Goal: Transaction & Acquisition: Purchase product/service

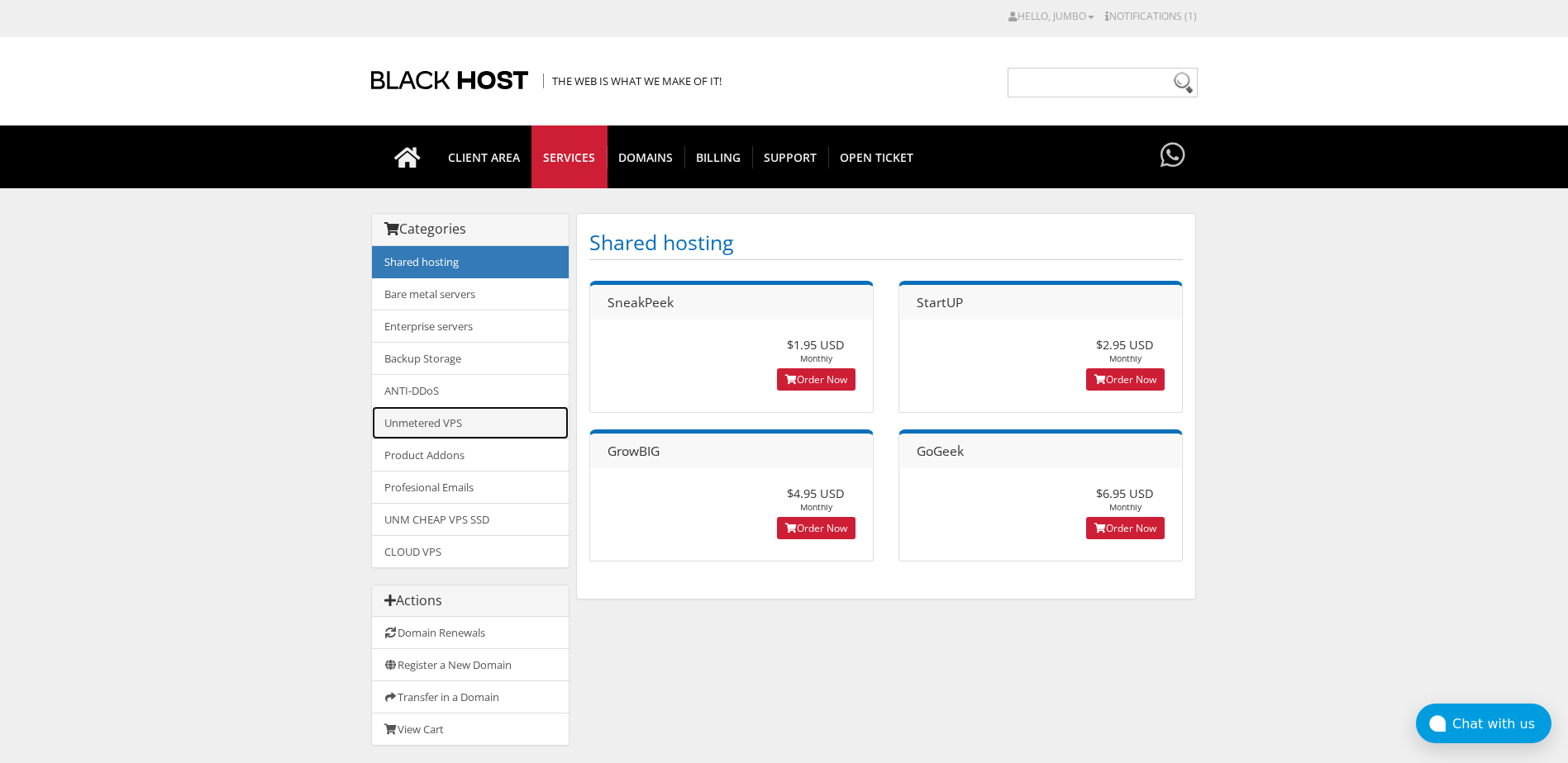
click at [475, 423] on link "Unmetered VPS" at bounding box center [470, 423] width 197 height 33
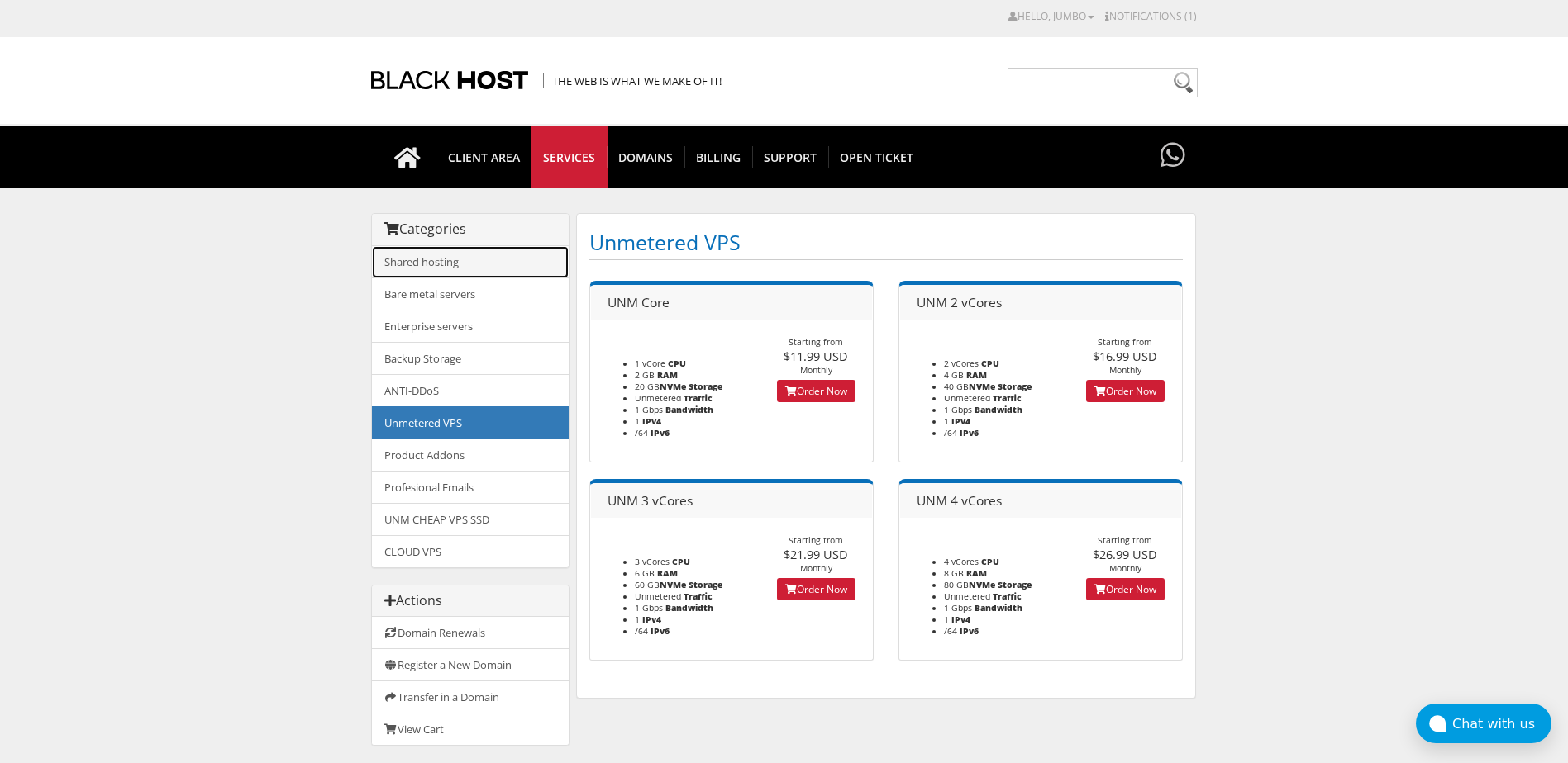
click at [490, 269] on link "Shared hosting" at bounding box center [470, 263] width 197 height 32
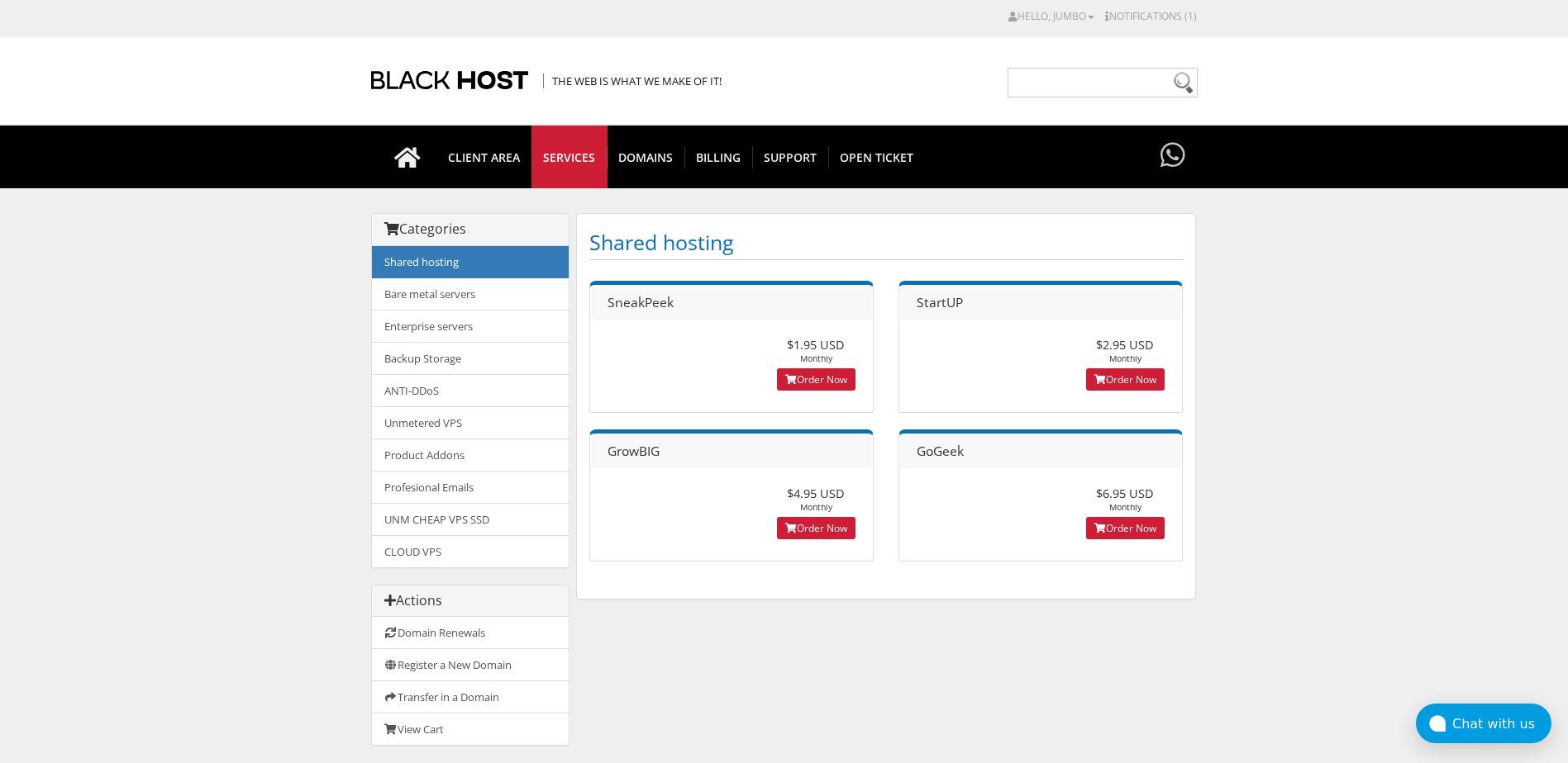
click at [650, 301] on span "SneakPeek" at bounding box center [640, 301] width 66 height 18
click at [970, 307] on header "StartUP" at bounding box center [1040, 302] width 281 height 35
click at [480, 415] on link "Unmetered VPS" at bounding box center [470, 423] width 197 height 33
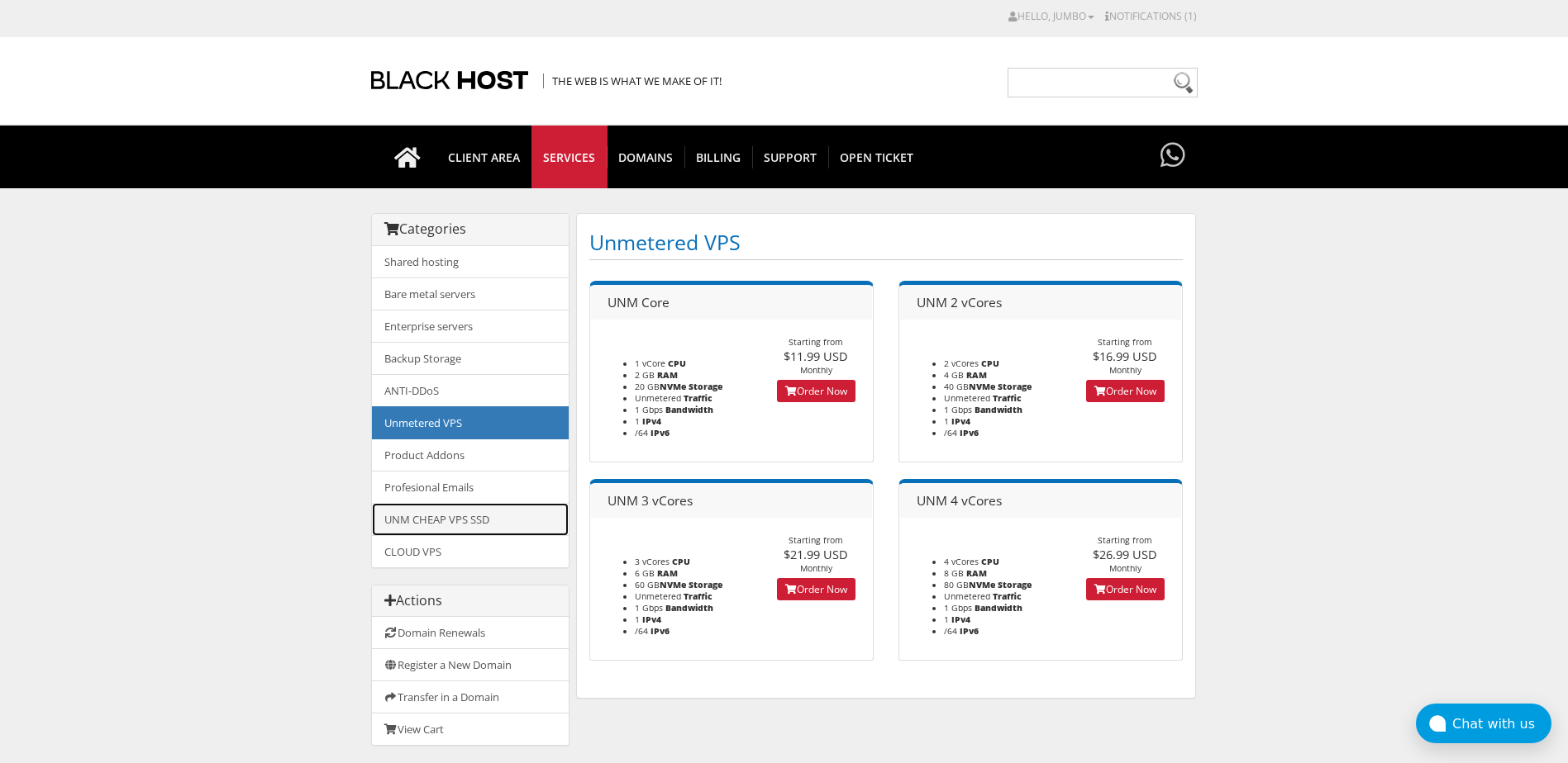
click at [499, 517] on link "UNM CHEAP VPS SSD" at bounding box center [470, 519] width 197 height 33
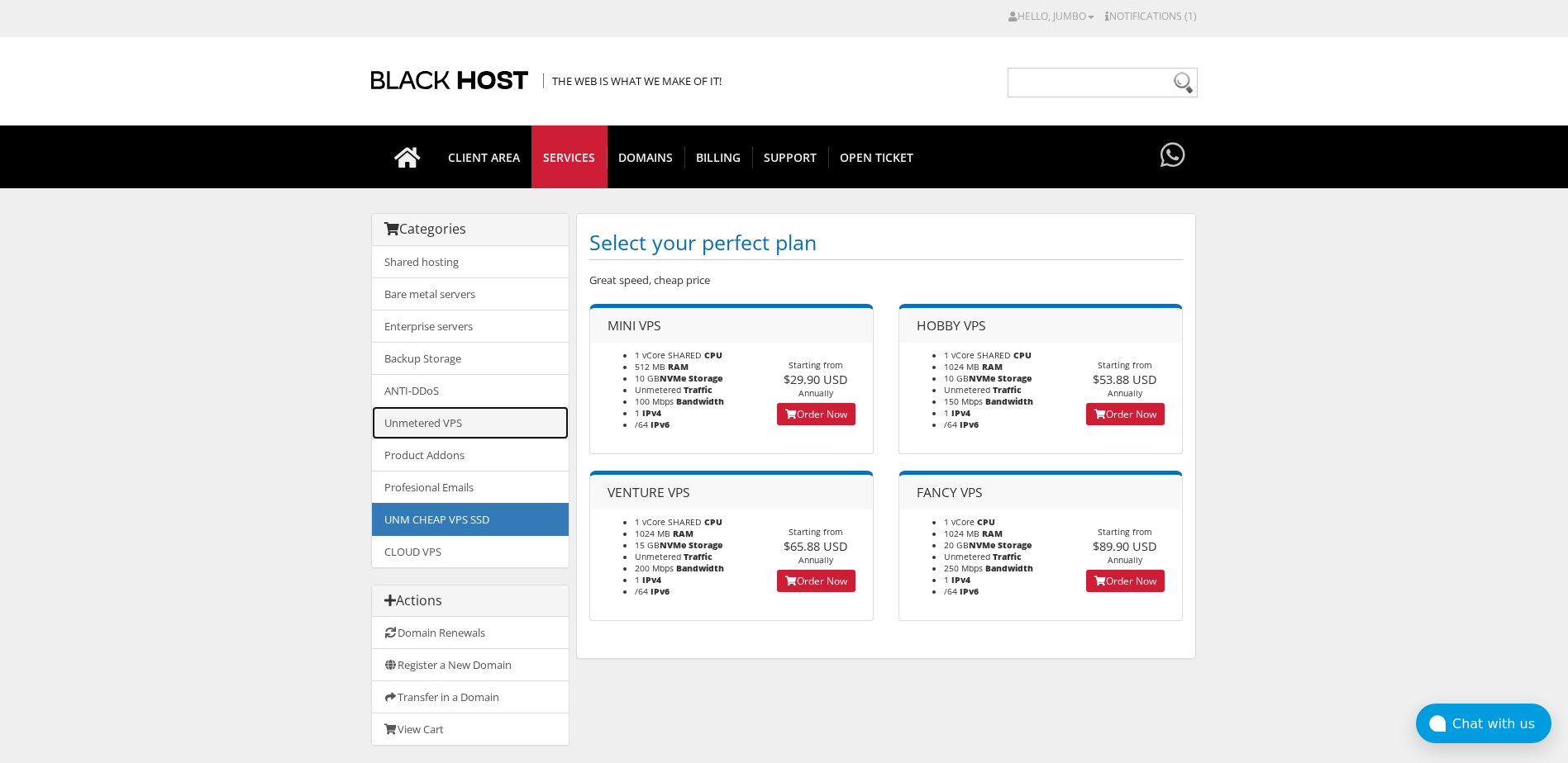
click at [496, 421] on link "Unmetered VPS" at bounding box center [470, 423] width 197 height 33
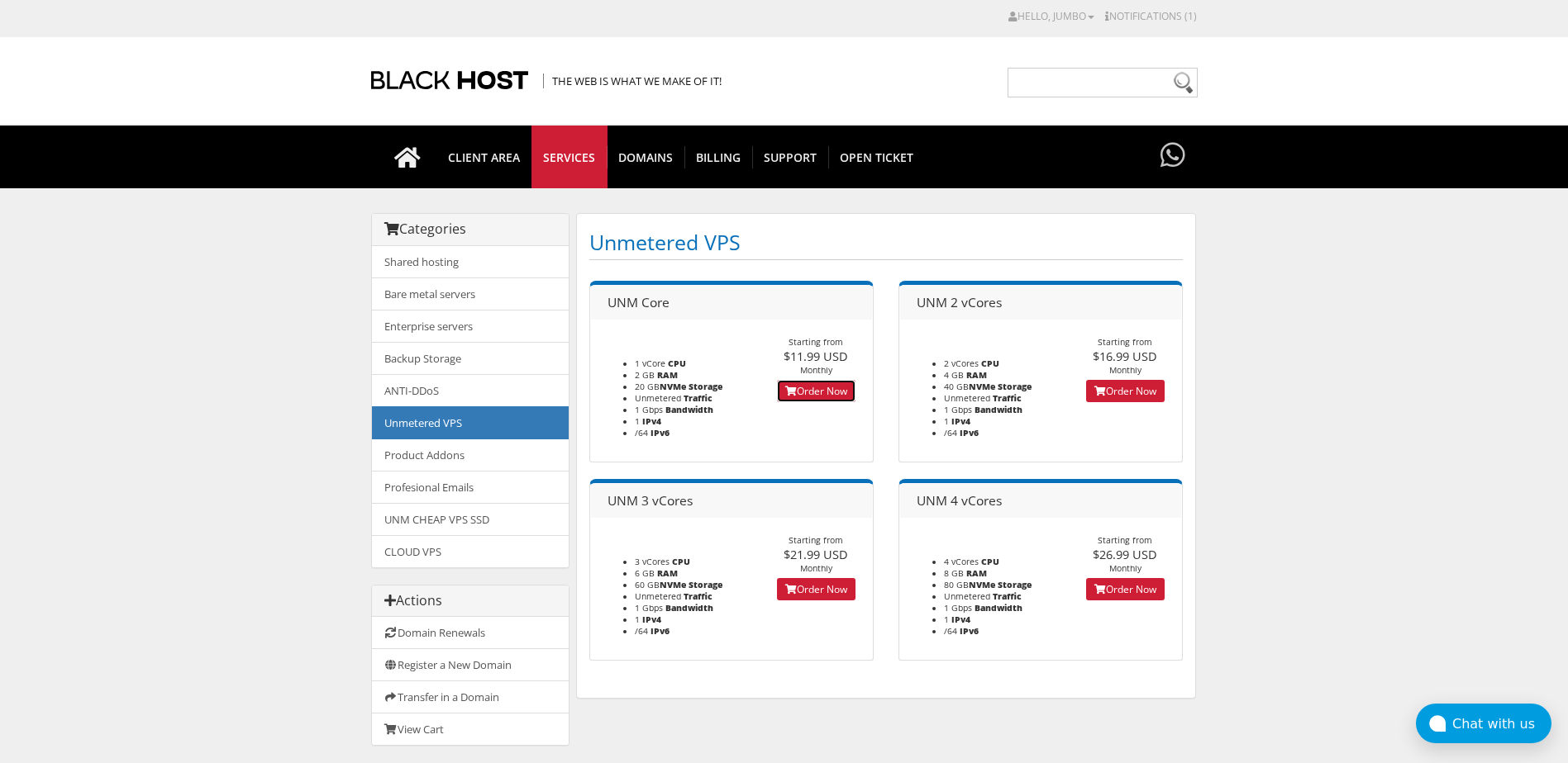
click at [795, 391] on icon at bounding box center [791, 392] width 12 height 10
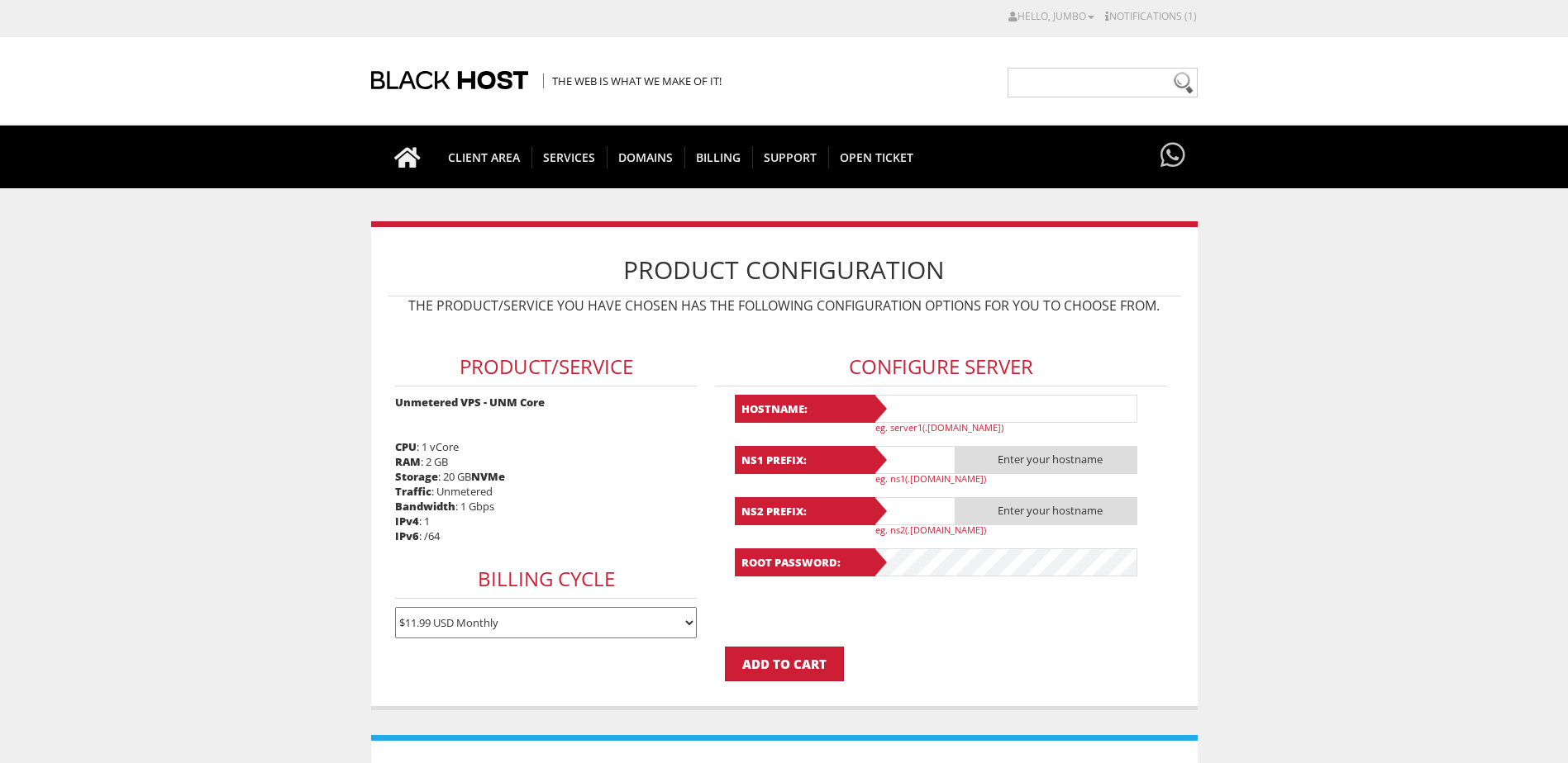
scroll to position [83, 0]
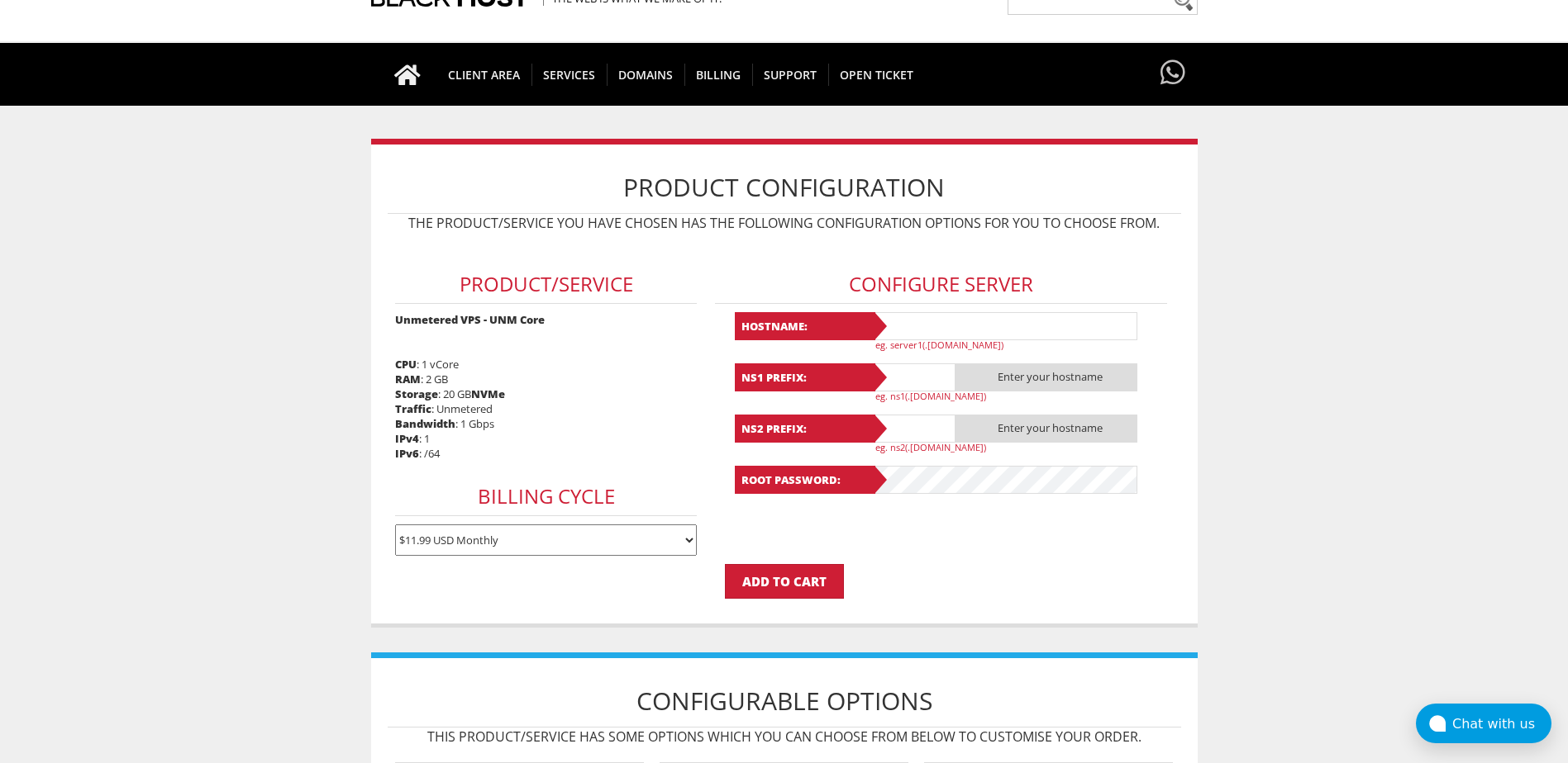
type input "jumbojuice43@gmail.com"
click at [949, 324] on input "text" at bounding box center [1005, 326] width 264 height 28
click at [1051, 316] on input "text" at bounding box center [1005, 326] width 264 height 28
click at [1072, 335] on input "text" at bounding box center [1005, 326] width 264 height 28
type input "з"
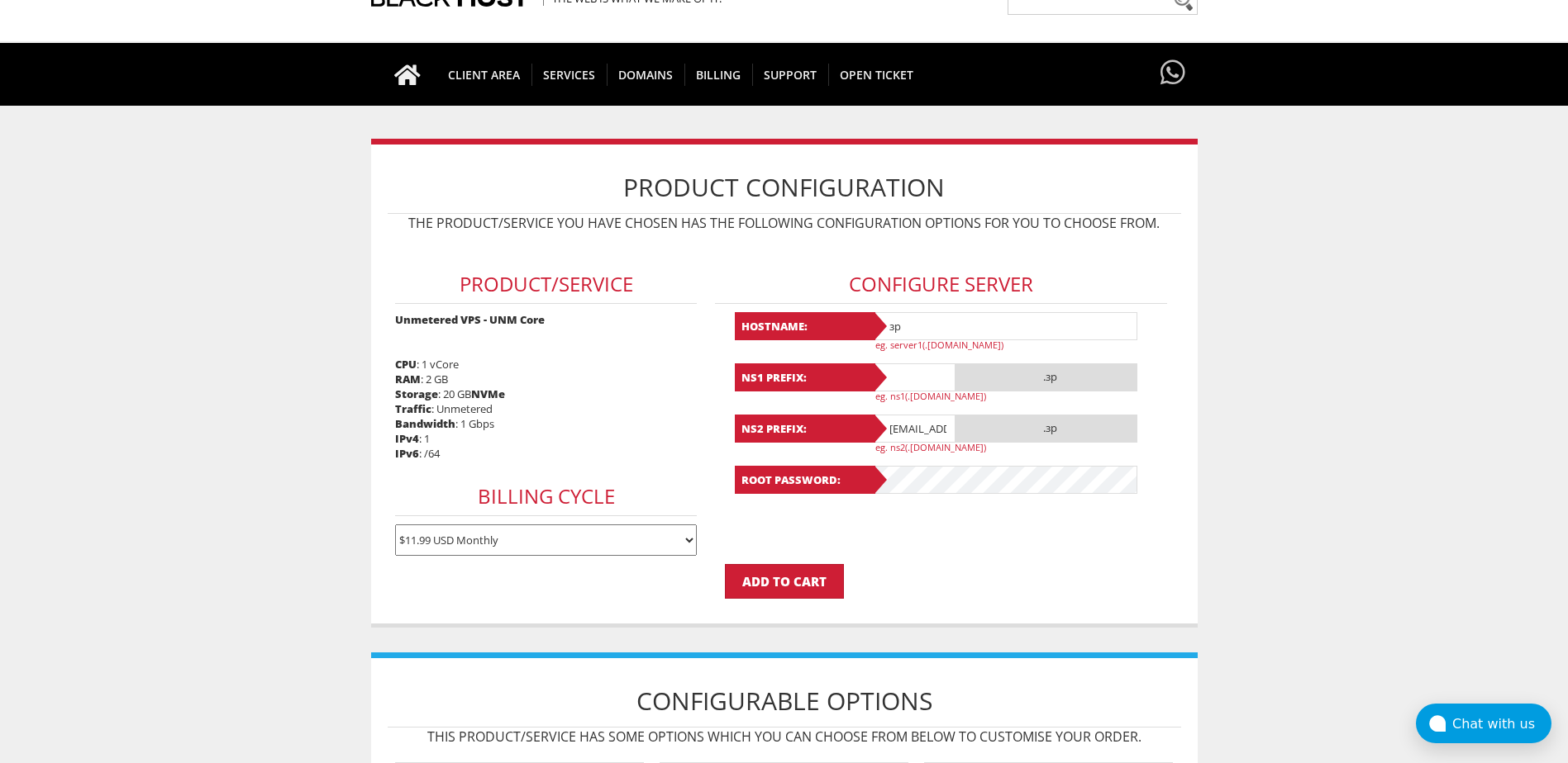
type input "з"
type input "prod-service"
click at [918, 356] on div "Hostname: prod-service eg. server1(.yourdomain.com) NS1 Prefix: .prod-service e…" at bounding box center [941, 403] width 413 height 182
click at [921, 363] on input "text" at bounding box center [914, 377] width 83 height 28
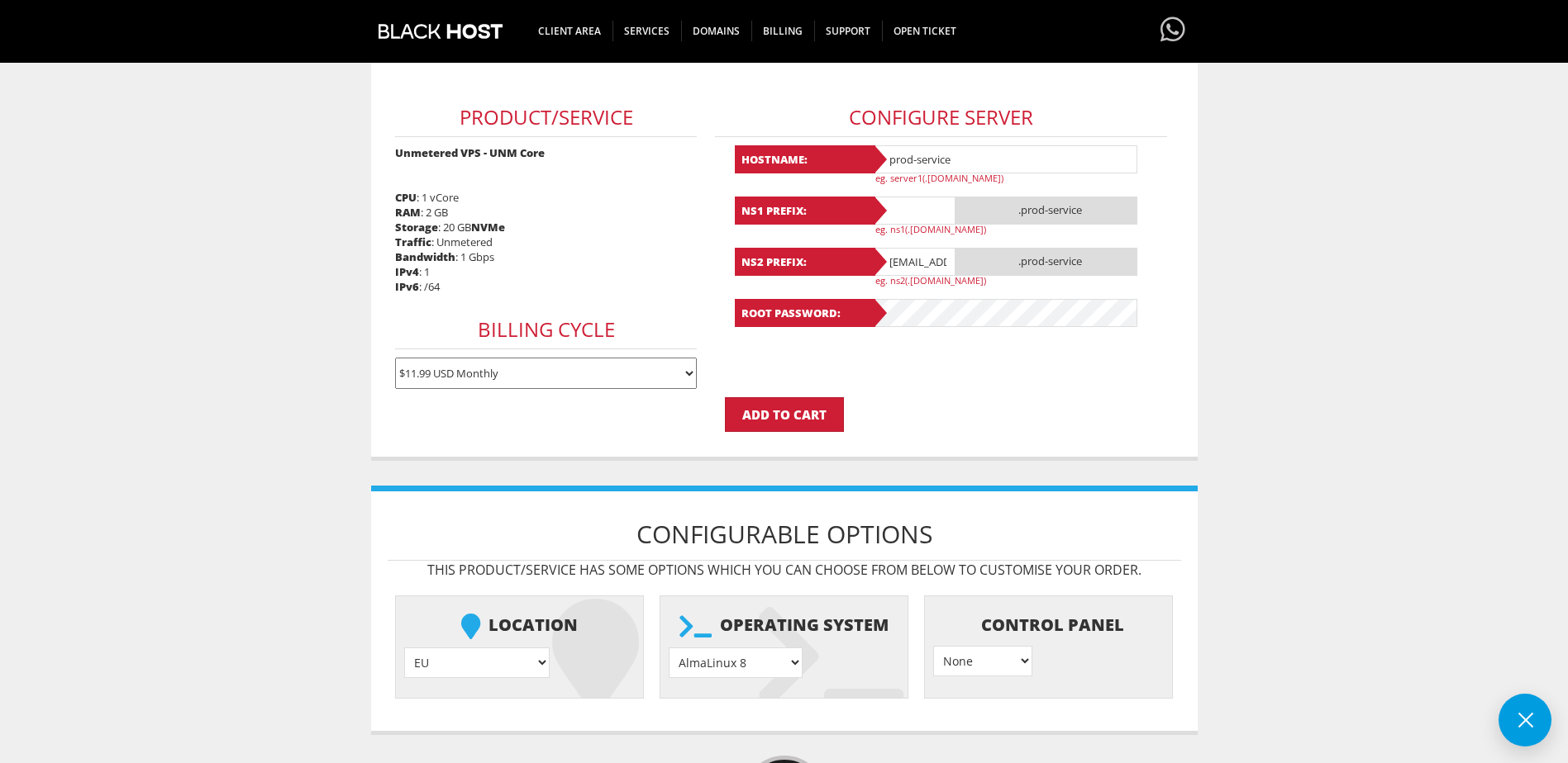
scroll to position [495, 0]
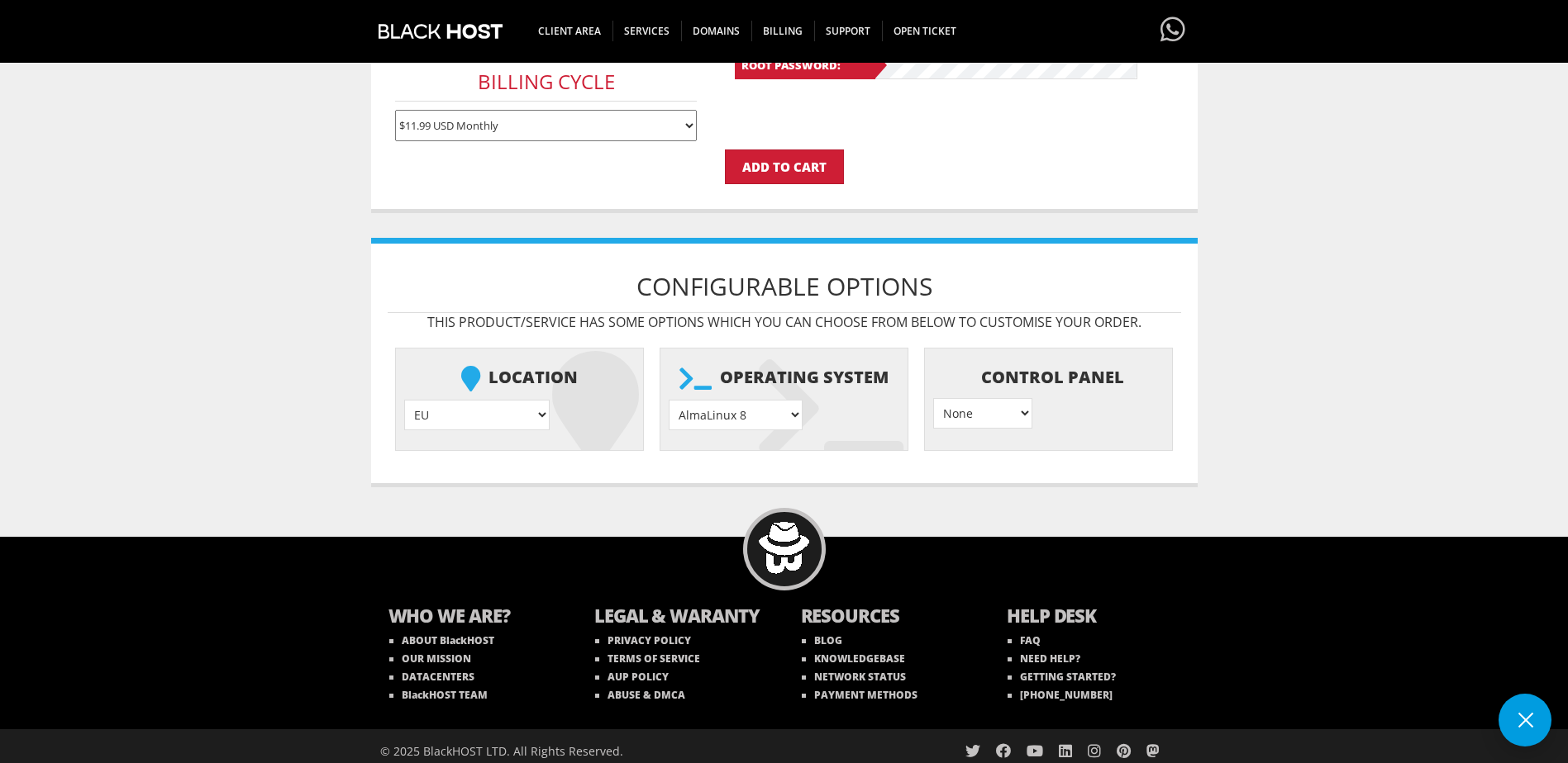
click at [734, 420] on select "AlmaLinux 8 } AlmaLinux 9 } AlmaLinux 10 } Rocky Linux 8 } Rocky Linux 9 } Cent…" at bounding box center [735, 415] width 134 height 30
select select "1208"
click at [668, 400] on select "AlmaLinux 8 } AlmaLinux 9 } AlmaLinux 10 } Rocky Linux 8 } Rocky Linux 9 } Cent…" at bounding box center [735, 415] width 134 height 30
click at [952, 408] on select "None } Virtualmin } Cpanel } DirectAdmin }" at bounding box center [982, 413] width 99 height 30
select select "255"
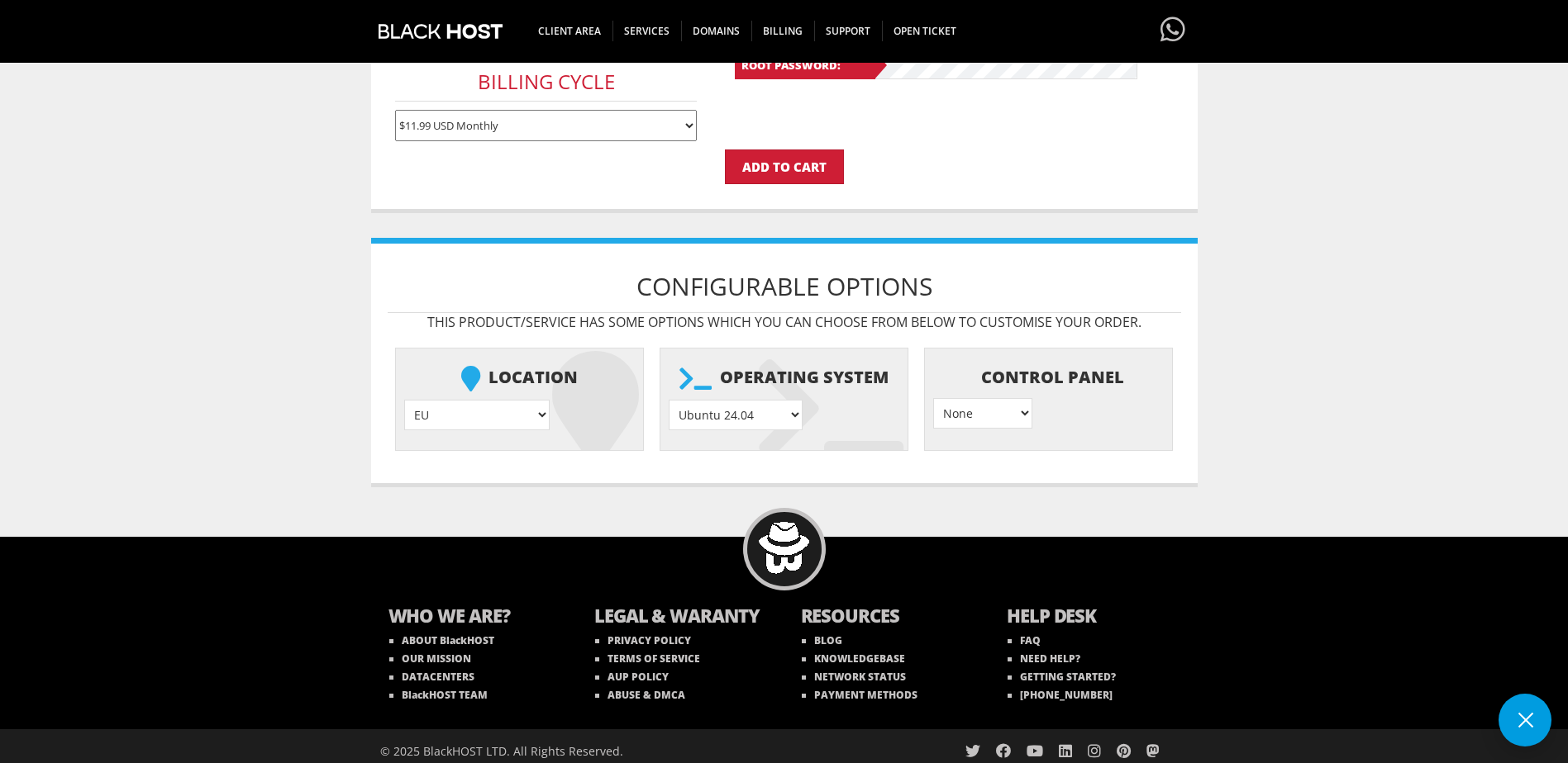
click at [933, 398] on select "None } Virtualmin } Cpanel } DirectAdmin }" at bounding box center [982, 413] width 99 height 30
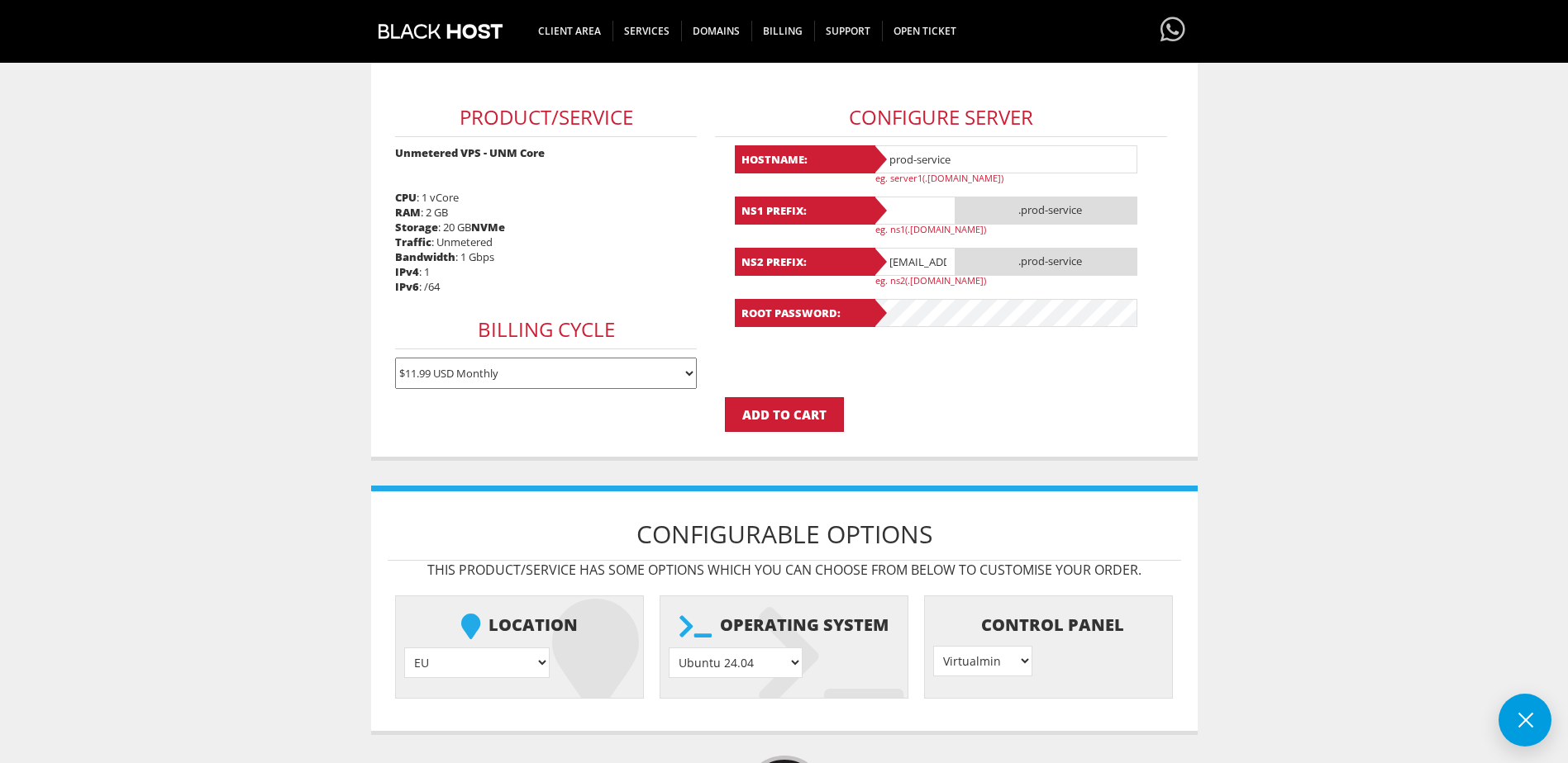
click at [1011, 650] on select "None } Virtualmin } Cpanel } DirectAdmin }" at bounding box center [982, 661] width 99 height 30
click at [933, 646] on select "None } Virtualmin } Cpanel } DirectAdmin }" at bounding box center [982, 661] width 99 height 30
click at [469, 658] on select "EU } USA } London } Amsterdam } Vienna } Chicago }" at bounding box center [477, 663] width 146 height 30
select select "1226"
click at [404, 648] on select "EU } USA } London } Amsterdam } Vienna } Chicago }" at bounding box center [477, 663] width 146 height 30
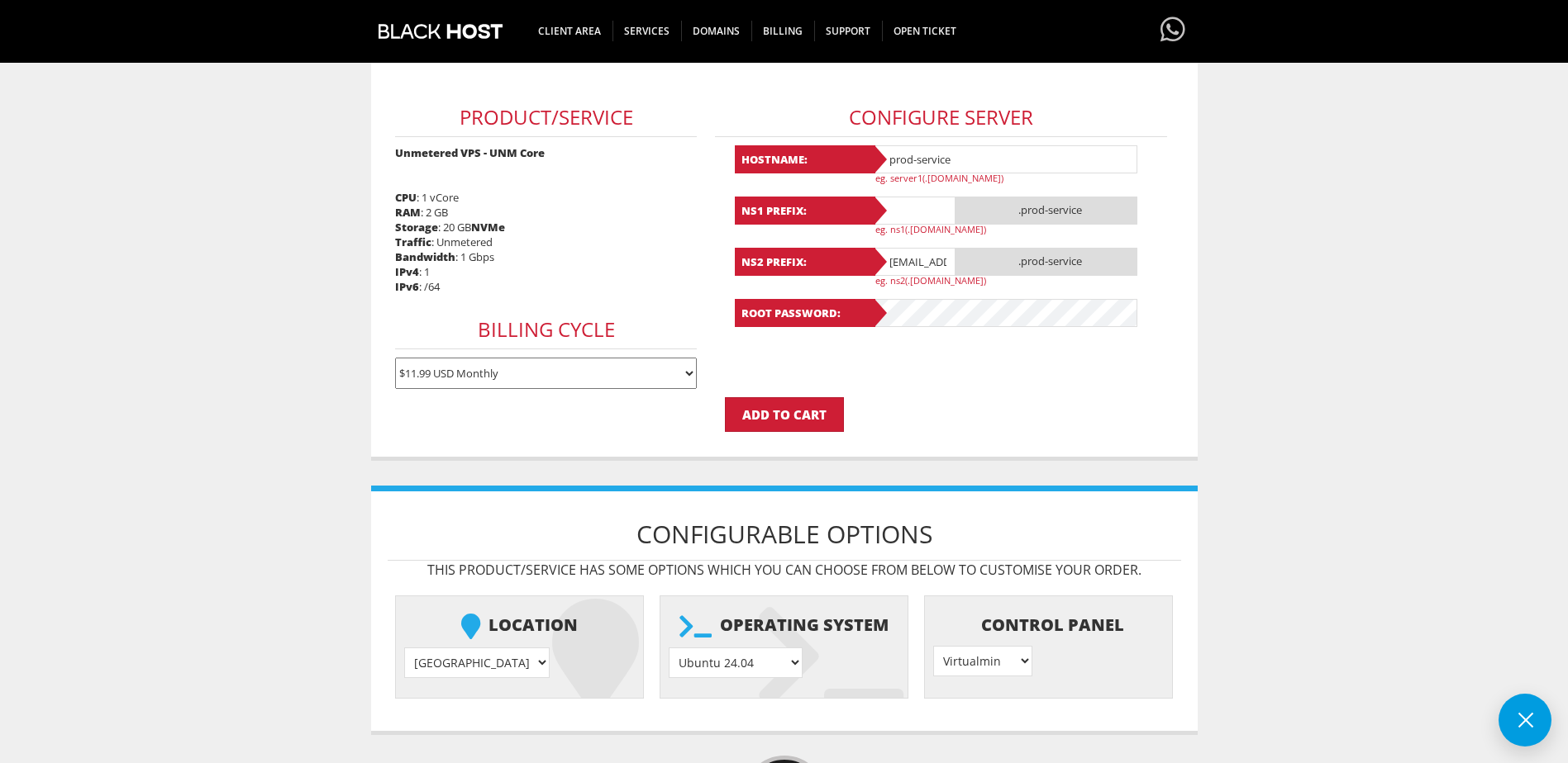
scroll to position [83, 0]
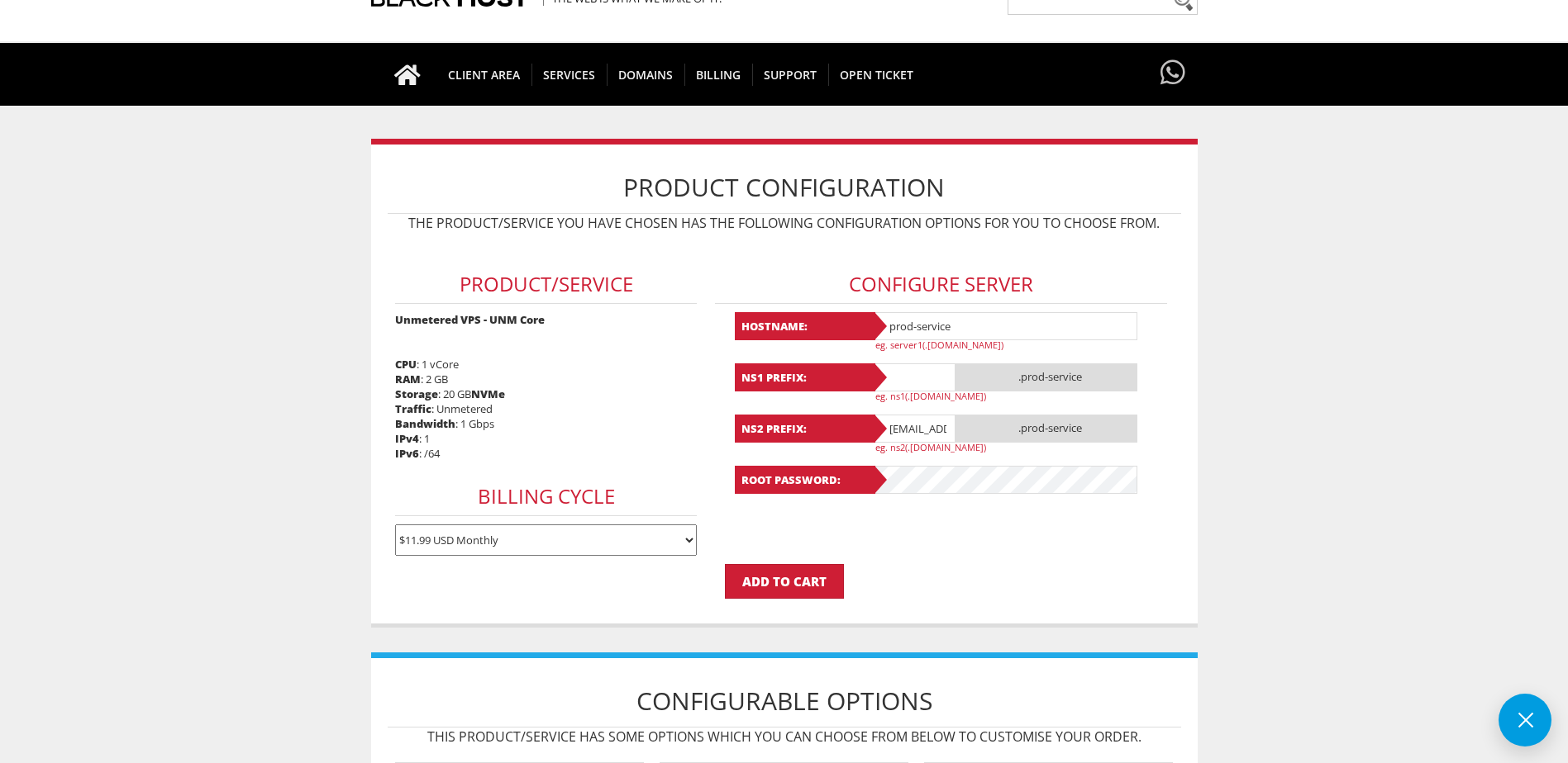
click at [896, 433] on input "jumbojuice43@gmail.com" at bounding box center [914, 428] width 83 height 28
click at [906, 387] on input "text" at bounding box center [914, 377] width 83 height 28
drag, startPoint x: 992, startPoint y: 328, endPoint x: 827, endPoint y: 324, distance: 165.0
click at [830, 324] on div "Hostname: prod-service eg. server1(.yourdomain.com)" at bounding box center [941, 332] width 413 height 39
click at [914, 374] on input "text" at bounding box center [914, 377] width 83 height 28
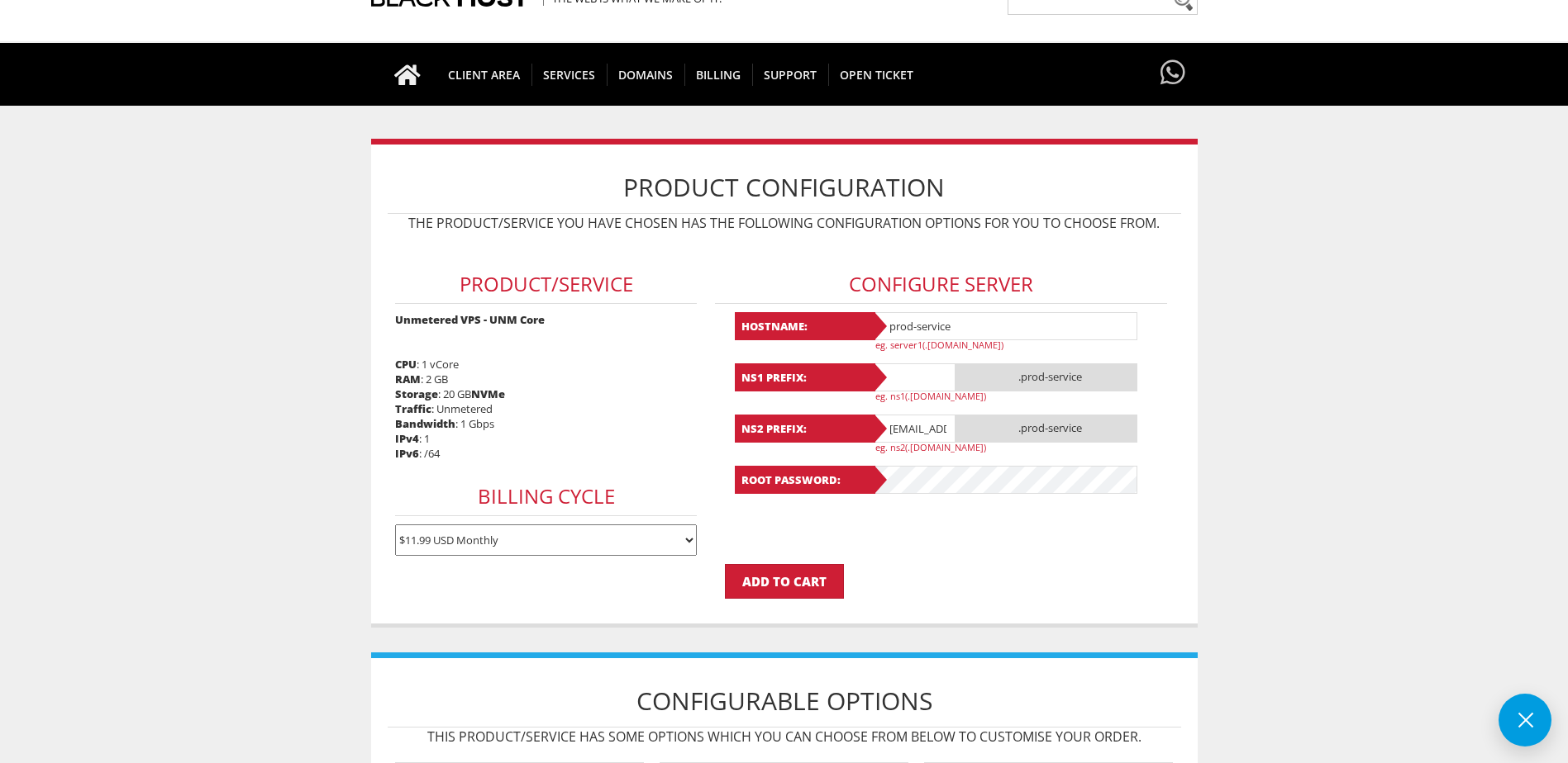
drag, startPoint x: 969, startPoint y: 332, endPoint x: 882, endPoint y: 332, distance: 87.0
click at [882, 332] on div "Hostname: prod-service eg. server1(.yourdomain.com)" at bounding box center [941, 332] width 413 height 39
type input "jumbojuice"
click at [902, 384] on input "text" at bounding box center [914, 377] width 83 height 28
type input "ns1"
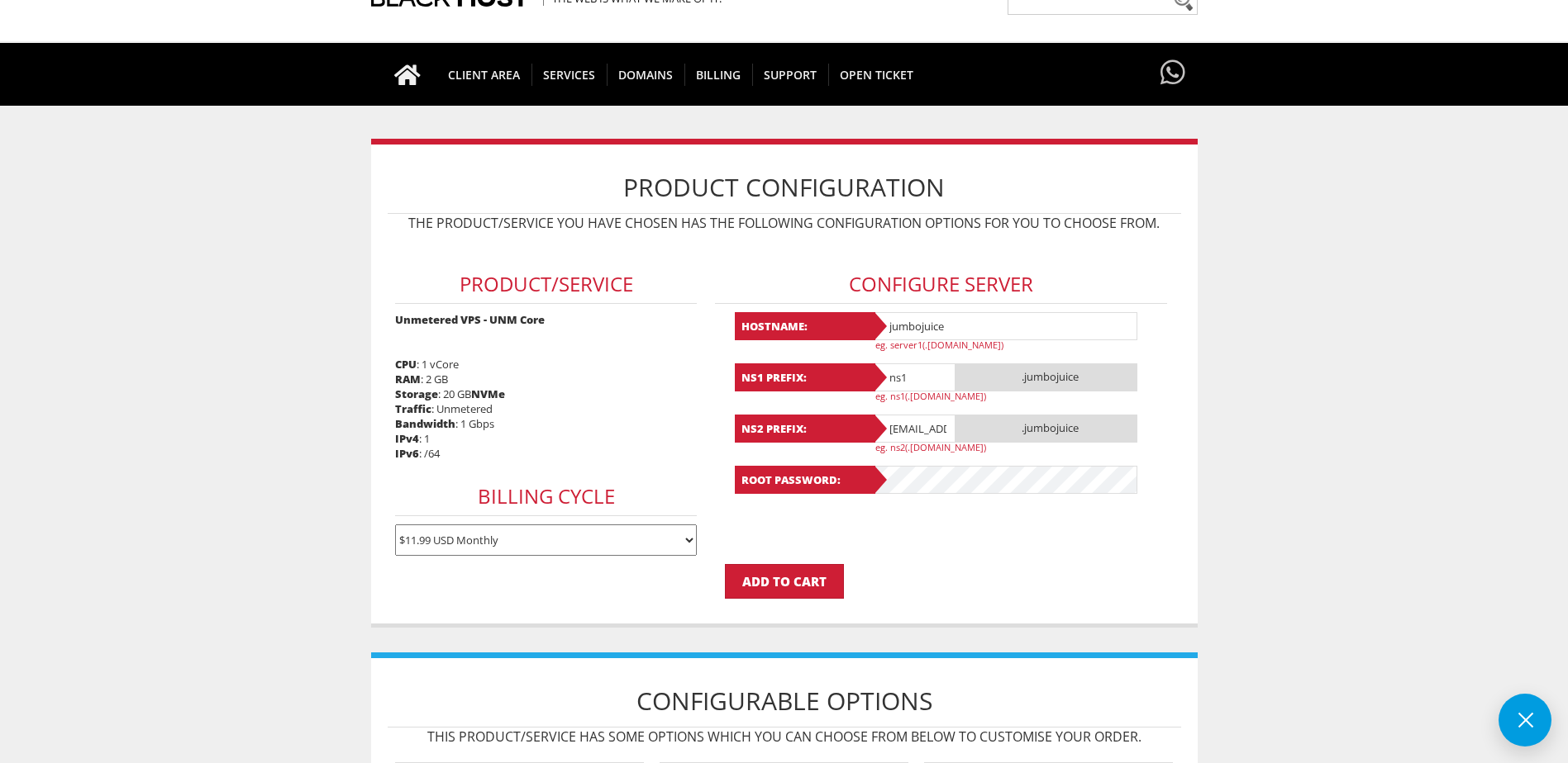
click at [914, 434] on input "jumbojuice43@gmail.com" at bounding box center [914, 428] width 83 height 28
type input "m"
type input "ns2"
click at [910, 558] on form "Product/Service Unmetered VPS - UNM Core CPU : 1 vCore RAM : 2 GB Storage : 20 …" at bounding box center [784, 419] width 794 height 358
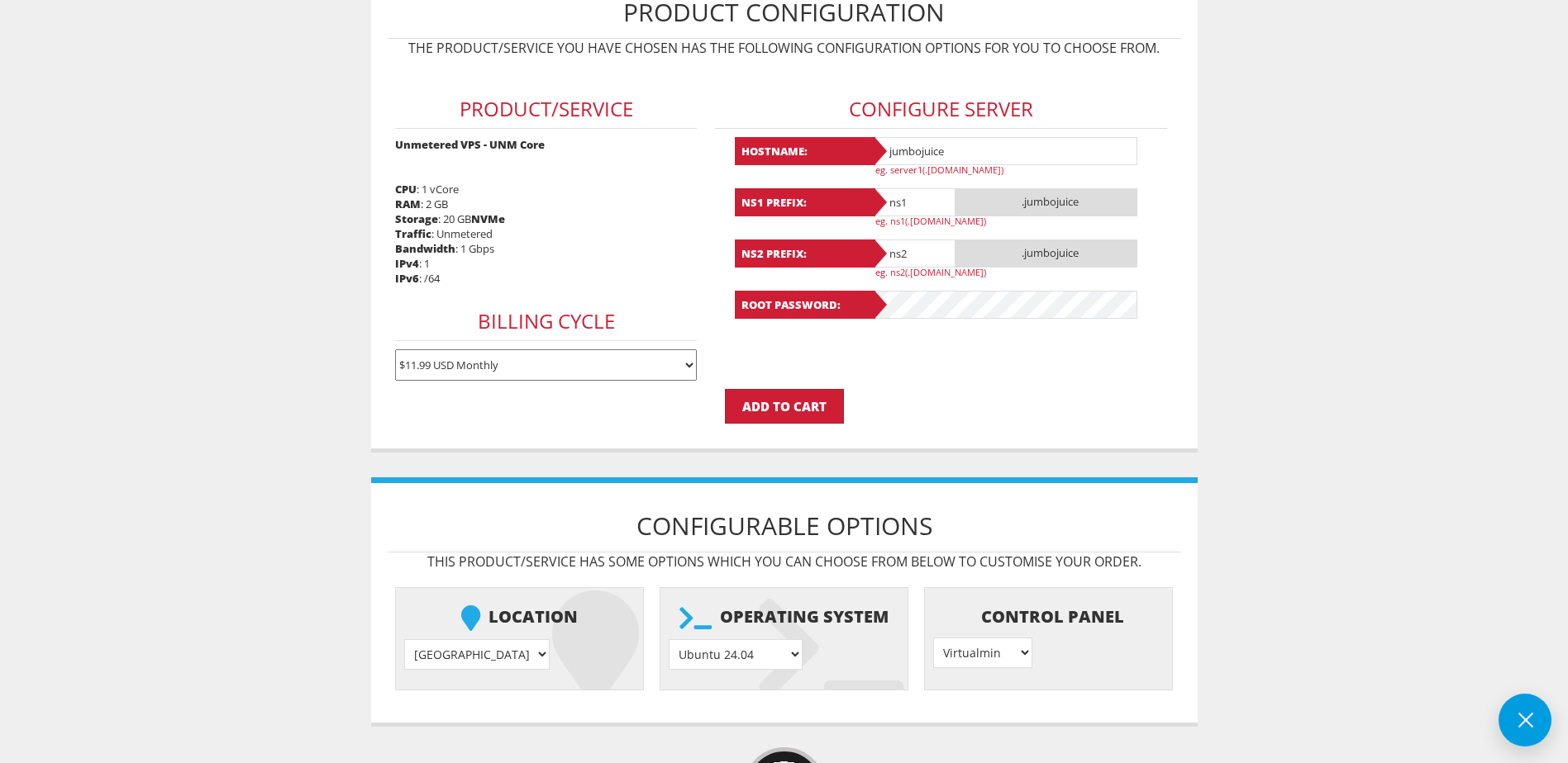
scroll to position [92, 0]
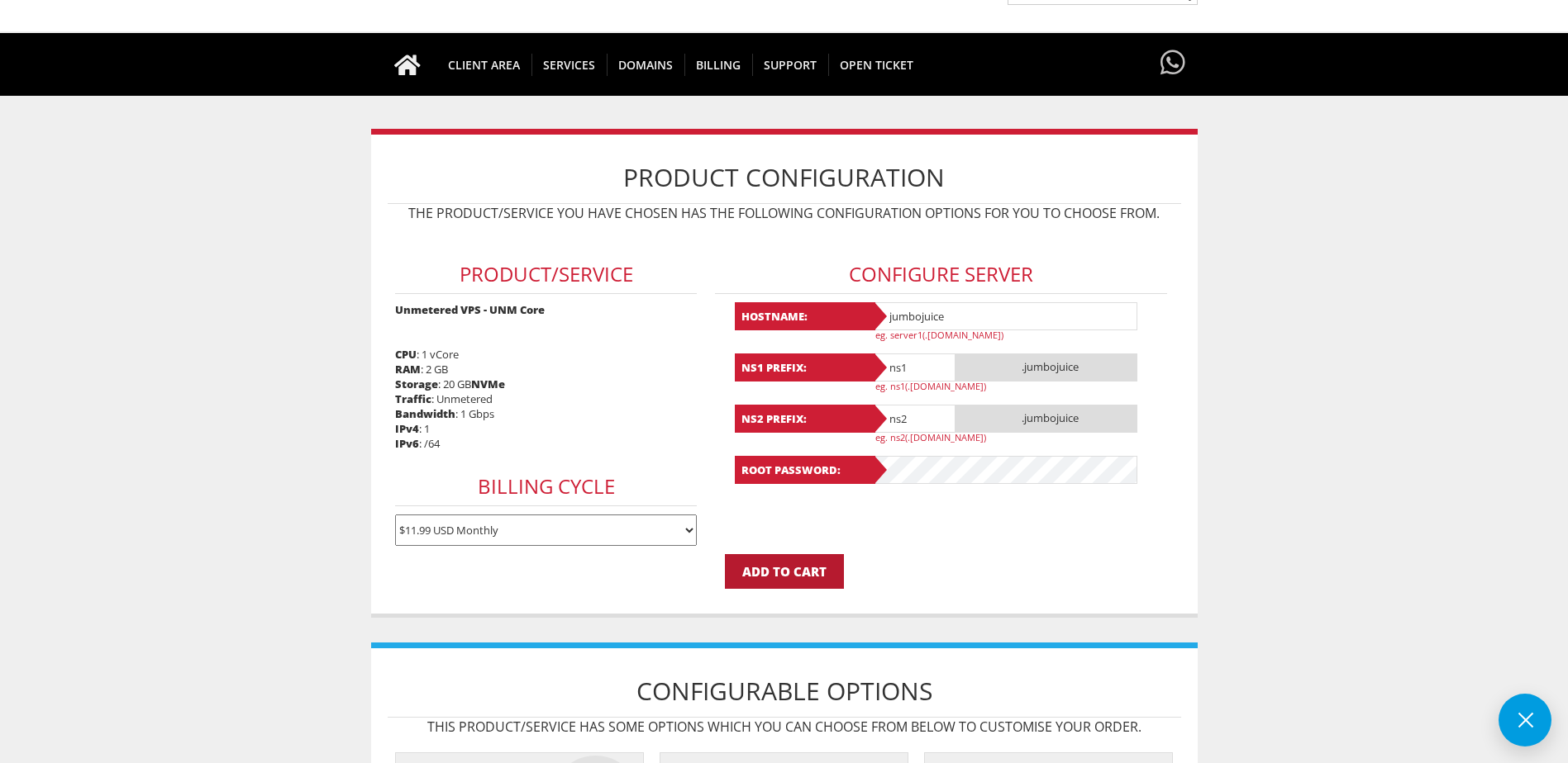
click at [791, 558] on input "Add to Cart" at bounding box center [784, 572] width 119 height 35
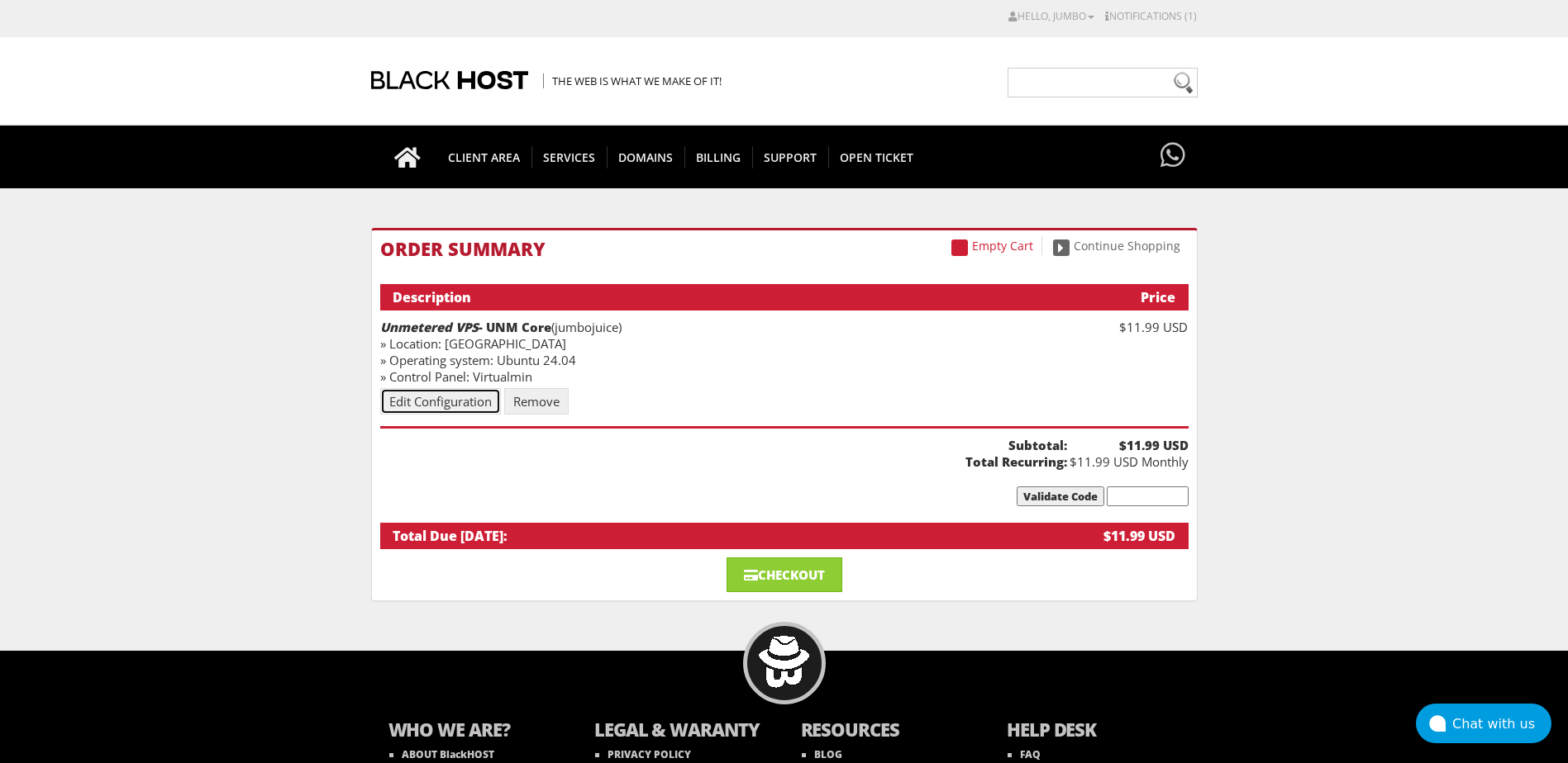
click at [474, 397] on link "Edit Configuration" at bounding box center [440, 401] width 120 height 26
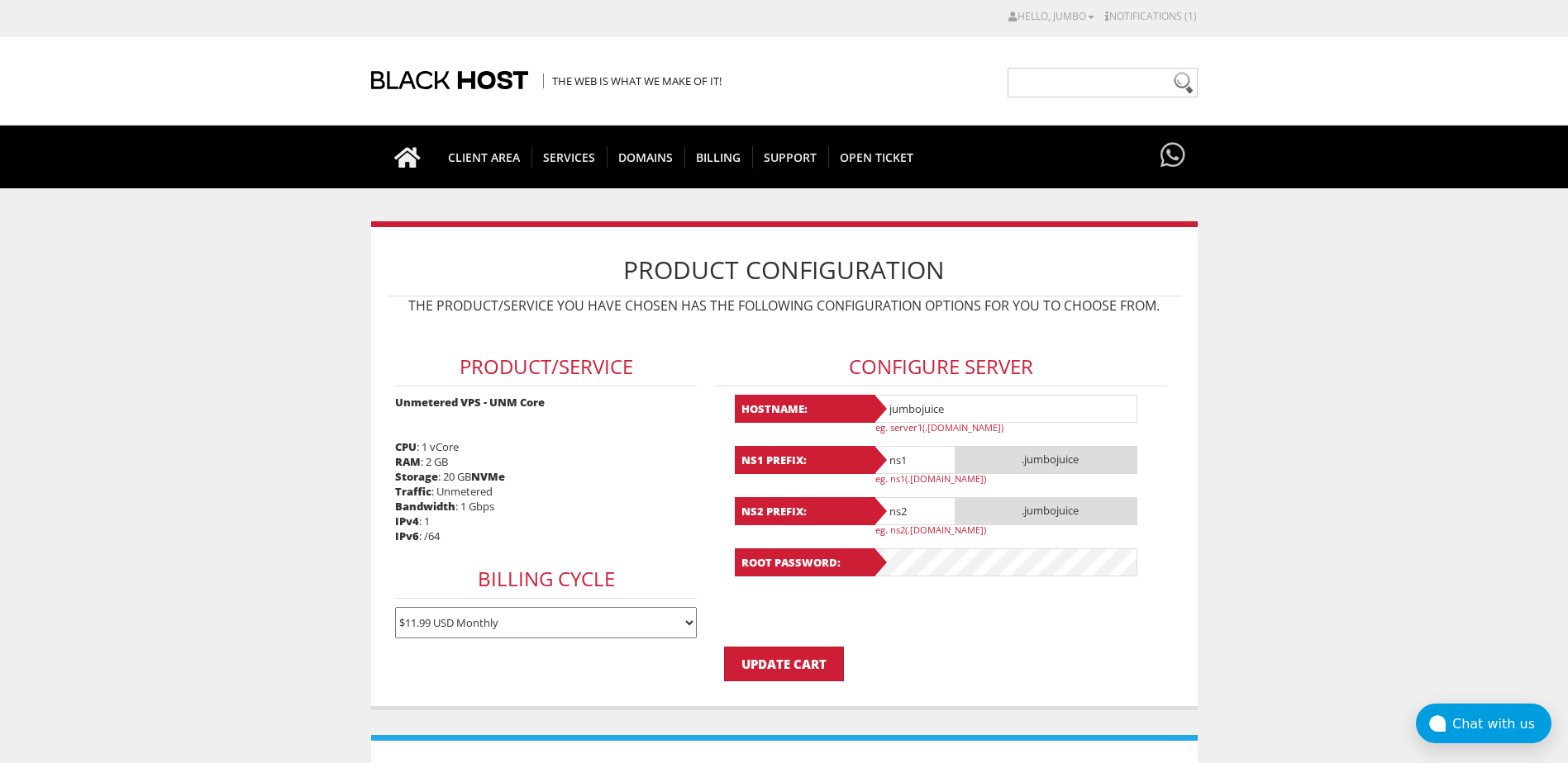
click at [869, 567] on div "Root Password:" at bounding box center [941, 562] width 413 height 28
click at [809, 659] on input "Update Cart" at bounding box center [784, 664] width 119 height 35
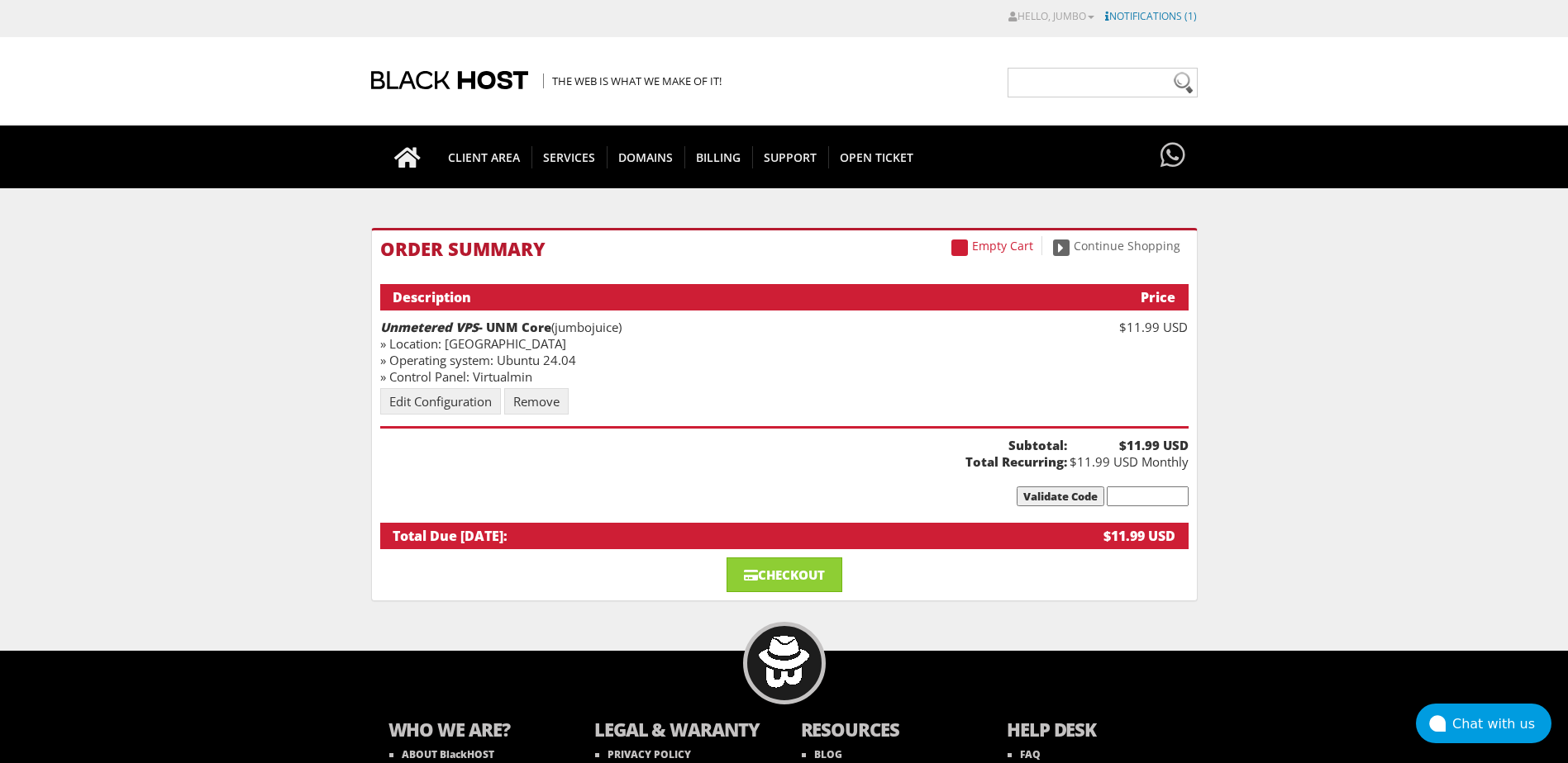
click at [1130, 17] on link "Notifications (1)" at bounding box center [1150, 16] width 91 height 14
click at [744, 574] on span at bounding box center [751, 575] width 14 height 13
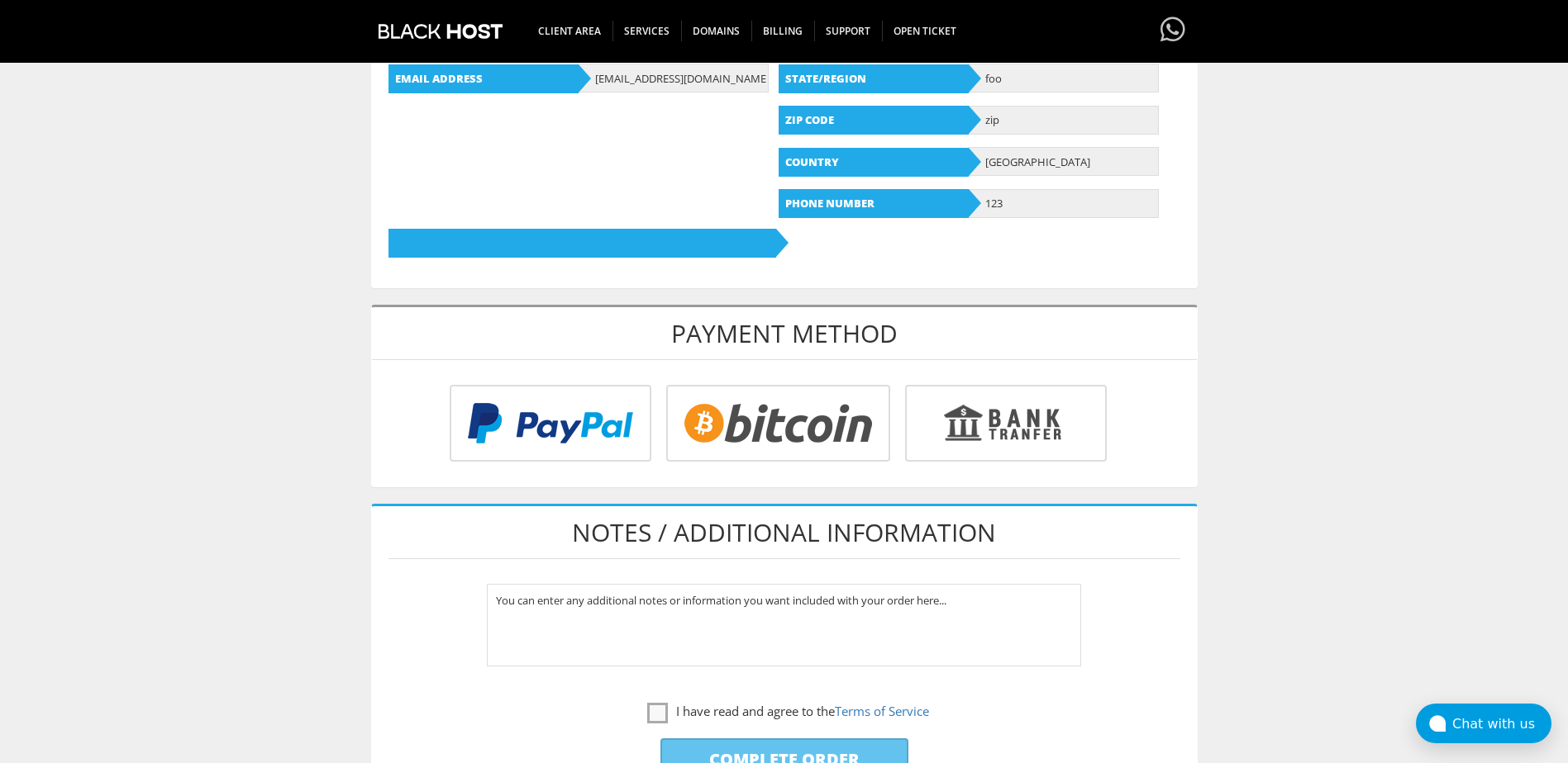
scroll to position [578, 0]
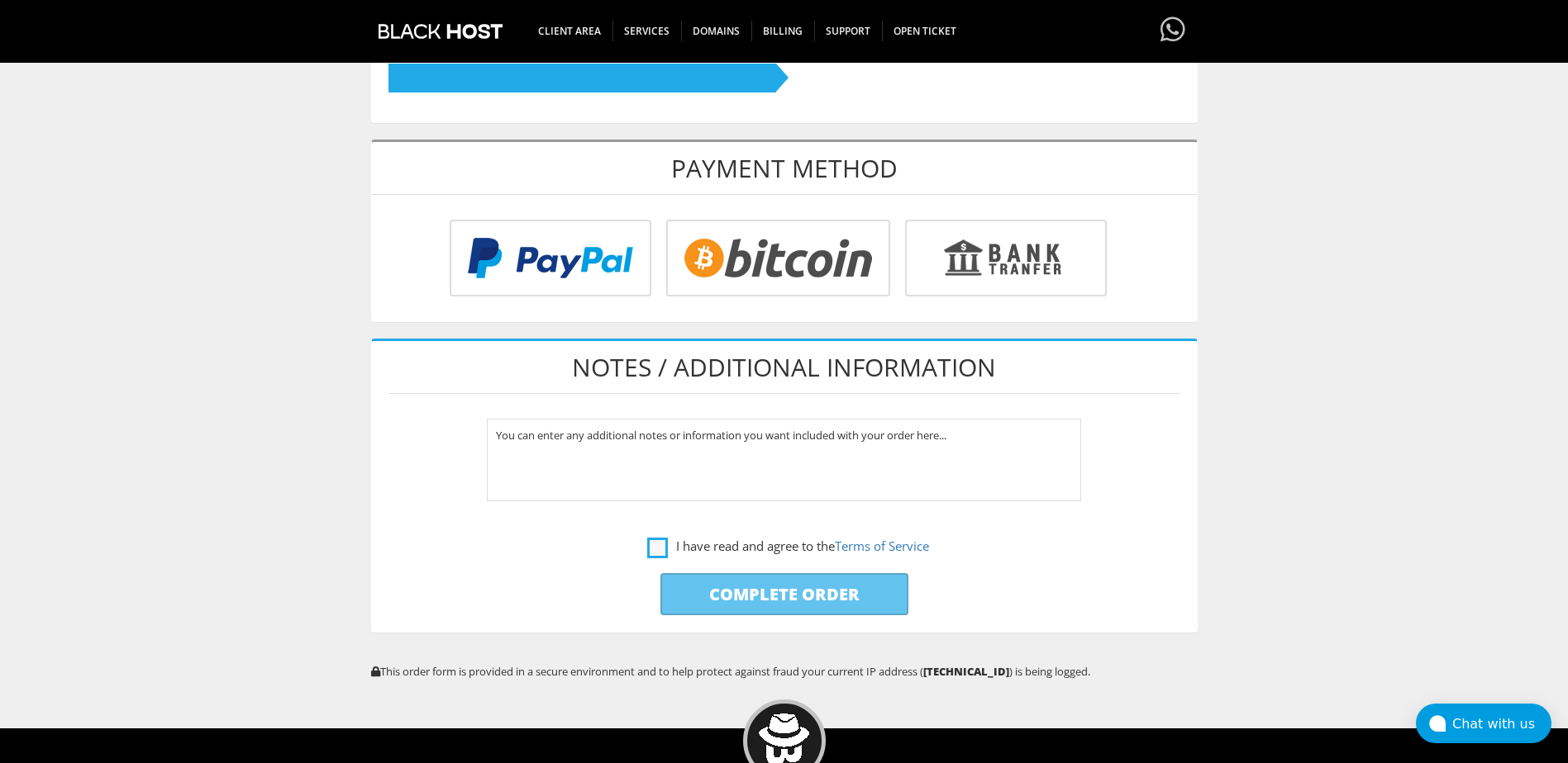
type input "[EMAIL_ADDRESS][DOMAIN_NAME]"
click at [669, 546] on label "I have read and agree to the Terms of Service" at bounding box center [788, 546] width 282 height 20
checkbox input "true"
click at [795, 592] on input "Complete Order" at bounding box center [784, 594] width 248 height 42
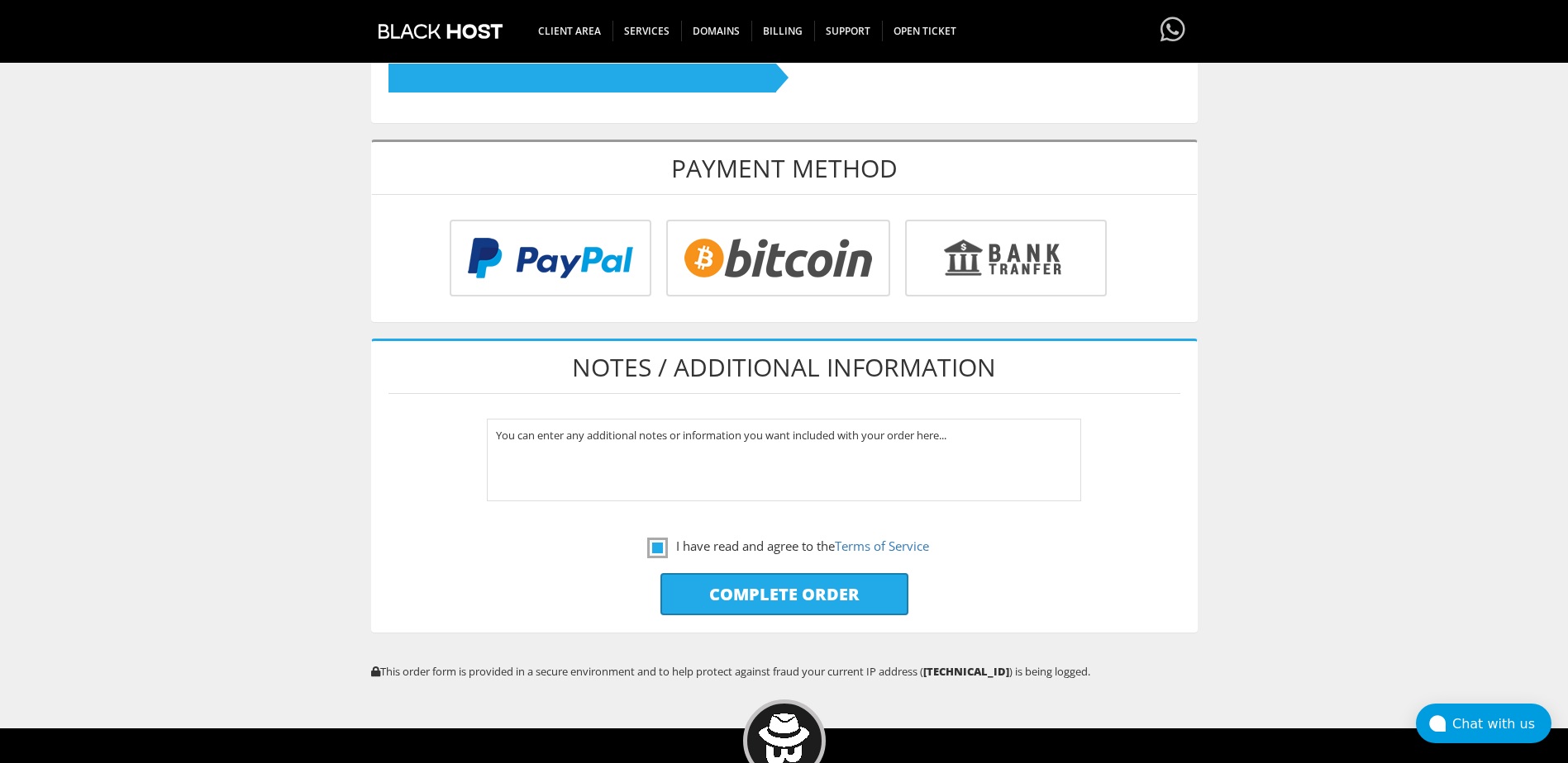
type input "Please Wait..."
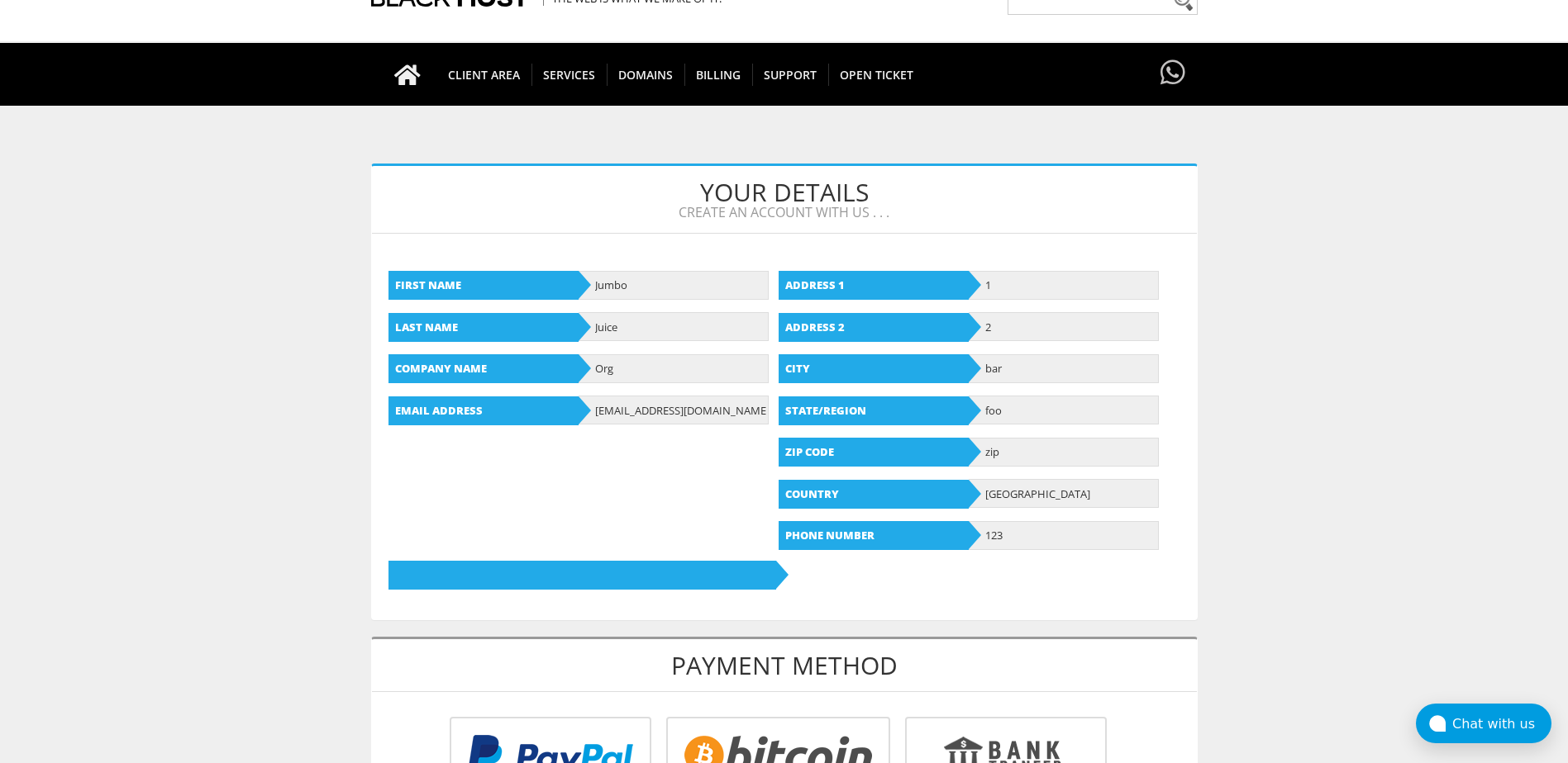
scroll to position [0, 0]
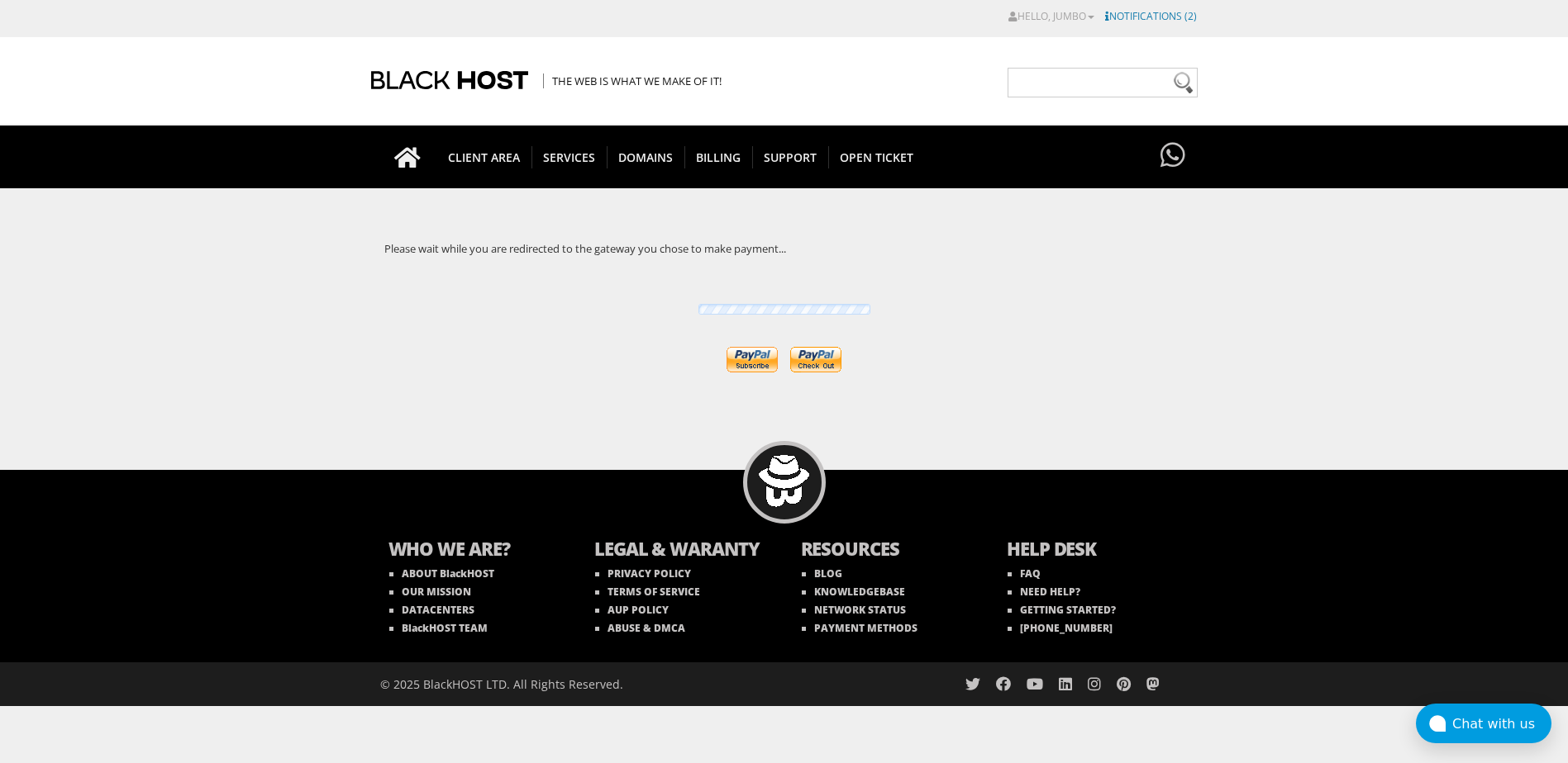
click at [1129, 10] on link "Notifications (2)" at bounding box center [1150, 16] width 91 height 14
click at [1149, 18] on link "Notifications (2)" at bounding box center [1150, 16] width 91 height 14
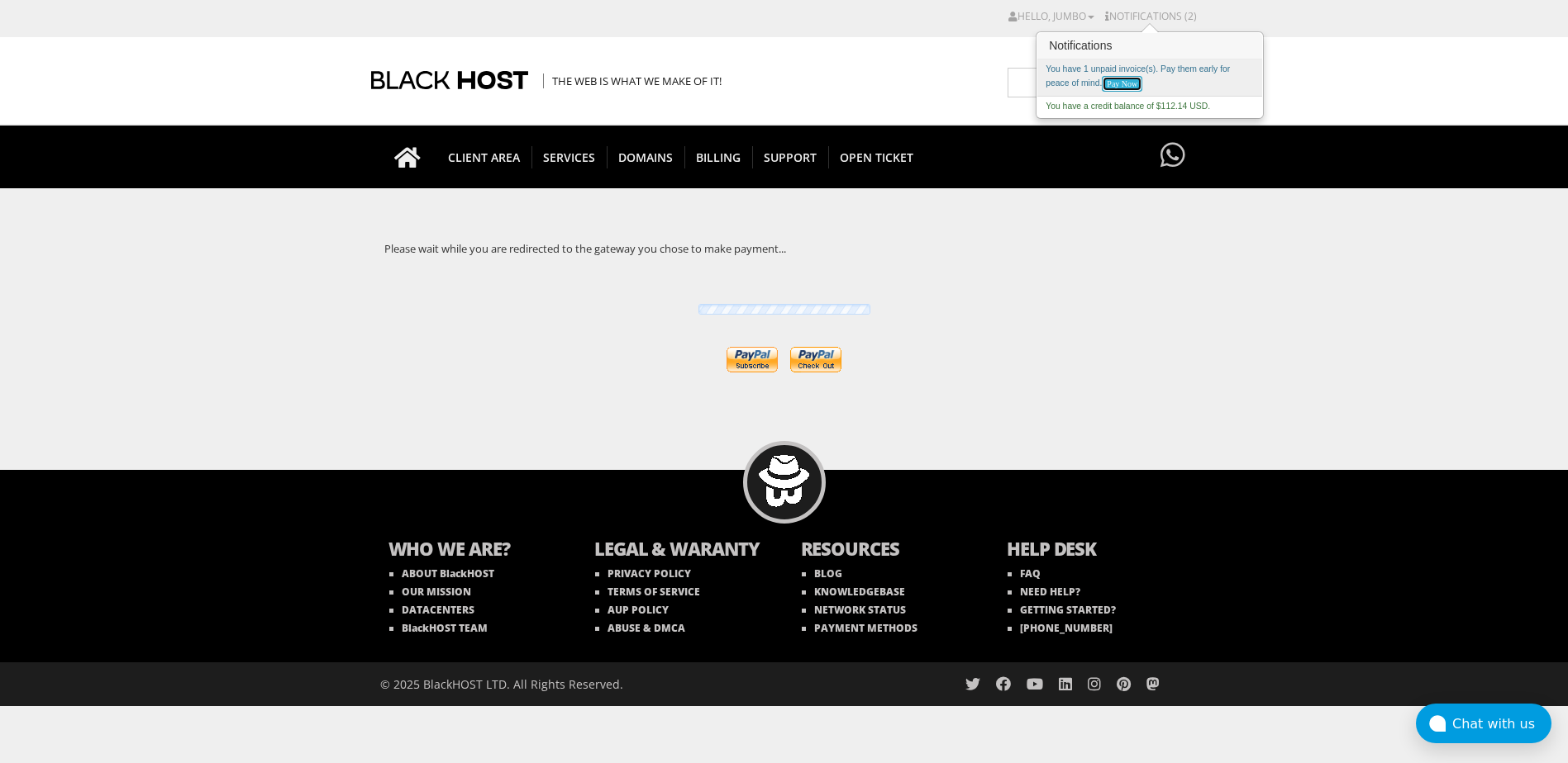
click at [1131, 85] on link "Pay Now" at bounding box center [1122, 84] width 41 height 16
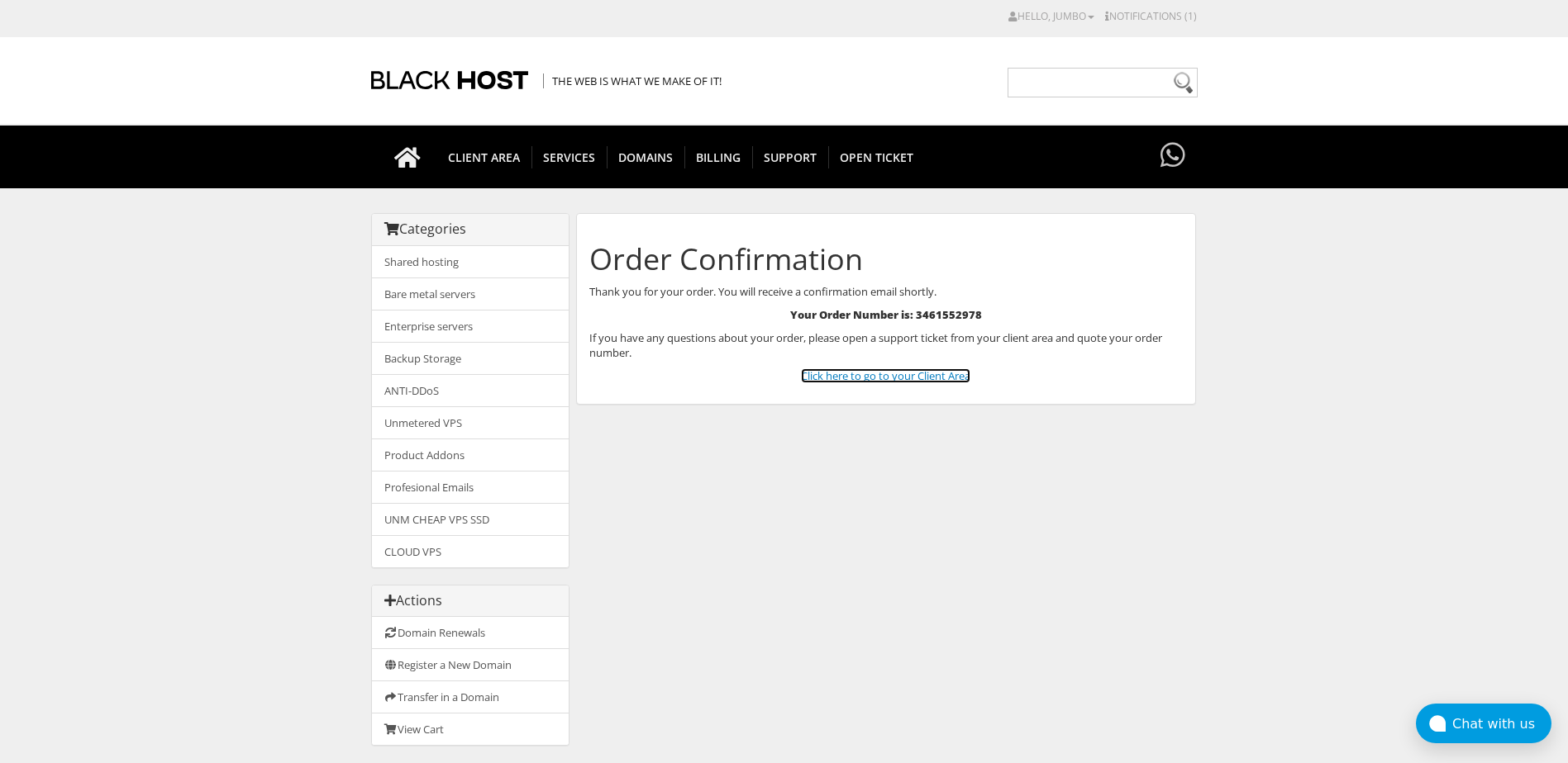
click at [863, 368] on link "Click here to go to your Client Area" at bounding box center [885, 376] width 169 height 15
